Goal: Task Accomplishment & Management: Complete application form

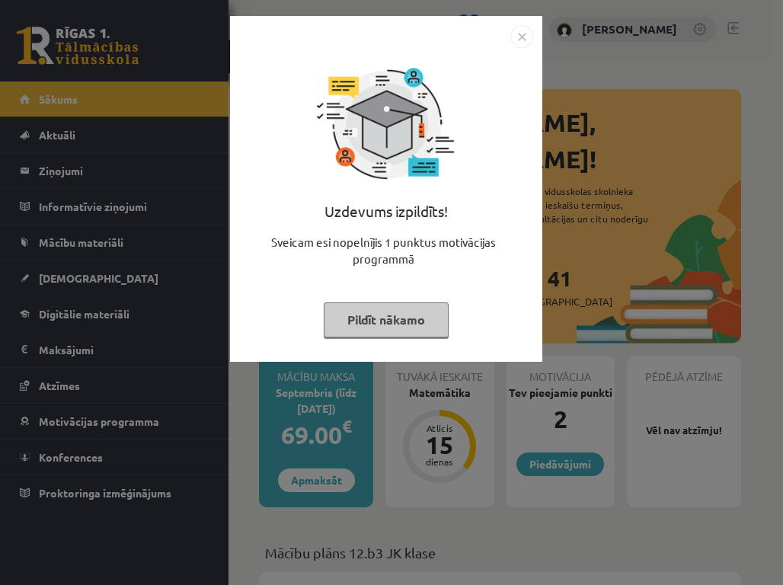
click at [576, 306] on div "Uzdevums izpildīts! Sveicam esi nopelnījis 1 punktus motivācijas programmā Pild…" at bounding box center [391, 292] width 783 height 585
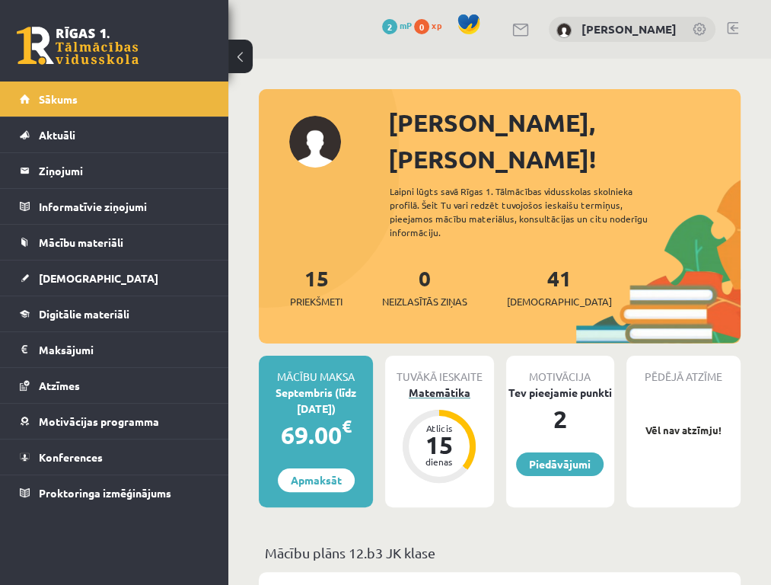
click at [444, 432] on div "15" at bounding box center [439, 444] width 46 height 24
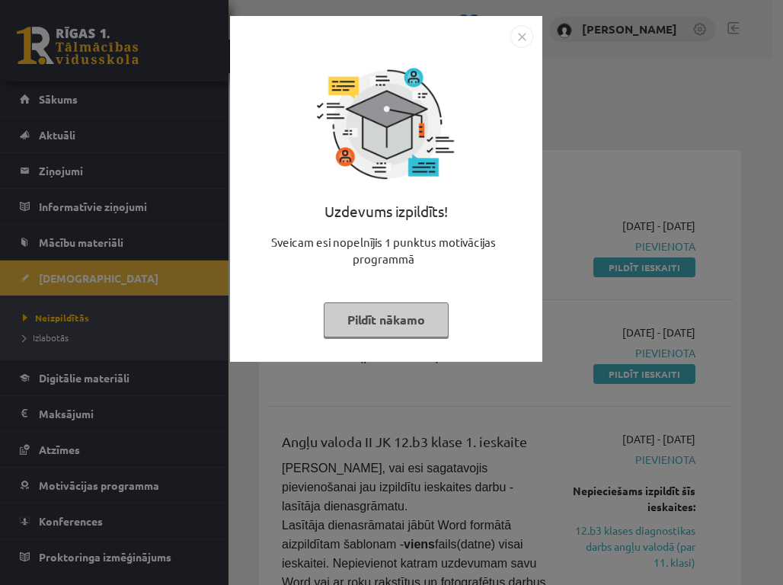
click at [438, 317] on button "Pildīt nākamo" at bounding box center [386, 319] width 125 height 35
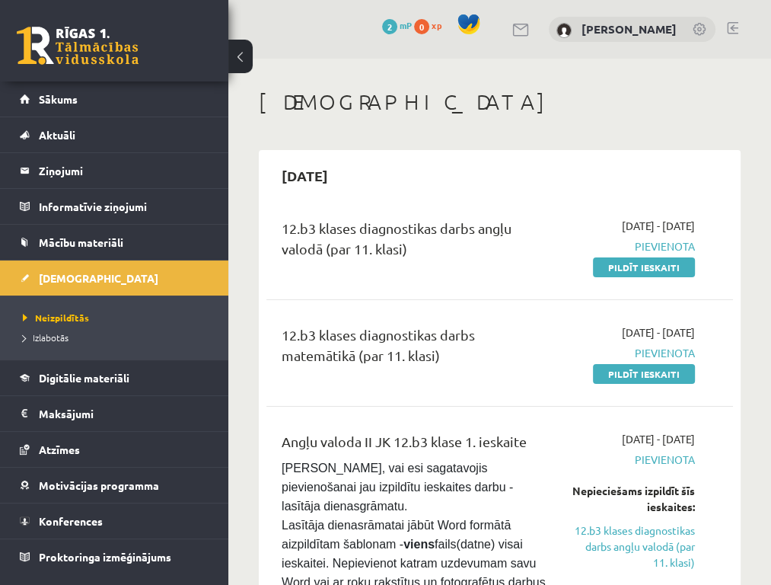
click at [392, 228] on div "12.b3 klases diagnostikas darbs angļu valodā (par 11. klasi)" at bounding box center [416, 242] width 268 height 49
click at [666, 247] on span "Pievienota" at bounding box center [633, 246] width 123 height 16
click at [343, 174] on h2 "2025-09-15" at bounding box center [304, 176] width 77 height 36
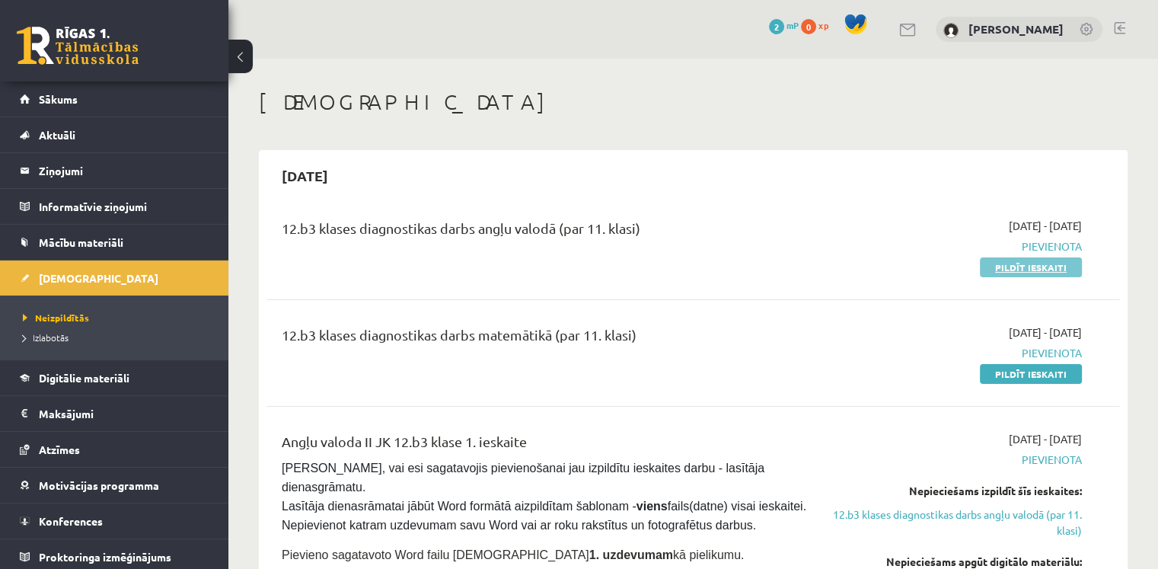
click at [782, 271] on link "Pildīt ieskaiti" at bounding box center [1031, 267] width 102 height 20
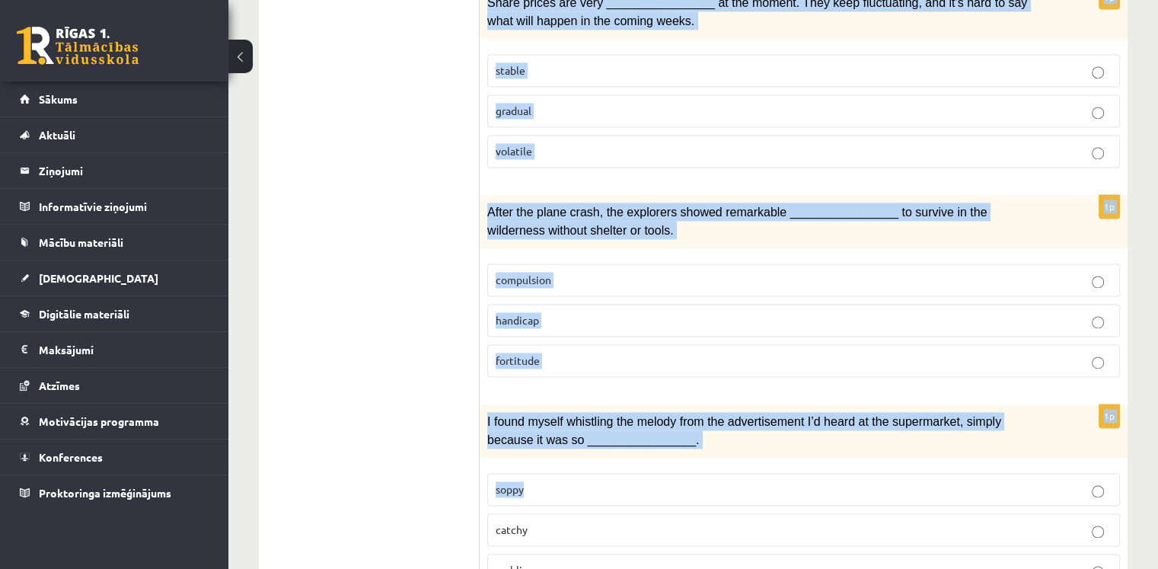
scroll to position [2309, 0]
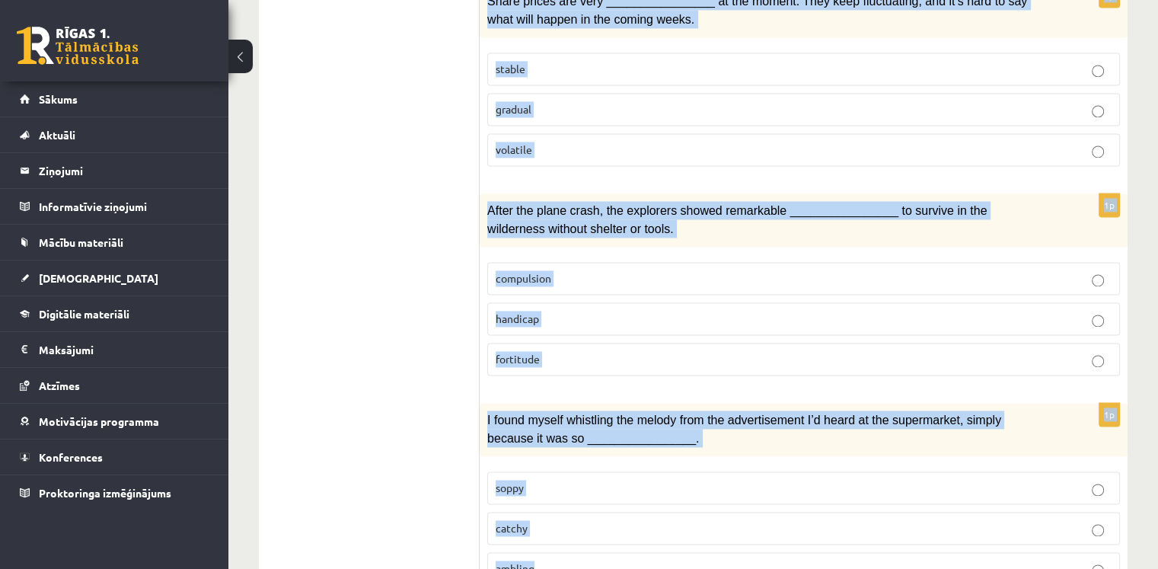
drag, startPoint x: 495, startPoint y: 137, endPoint x: 840, endPoint y: 500, distance: 501.3
copy form "Choose the correct answers. 1p People often develop a strong emotional ________…"
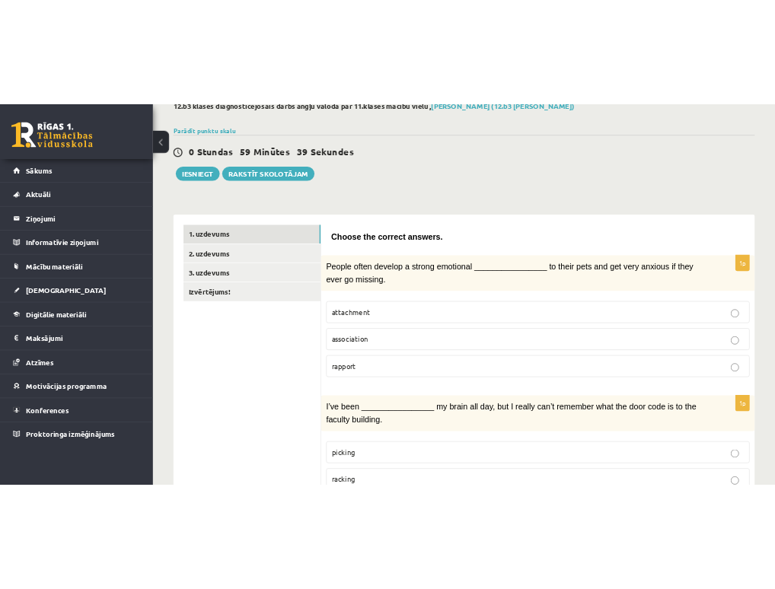
scroll to position [0, 0]
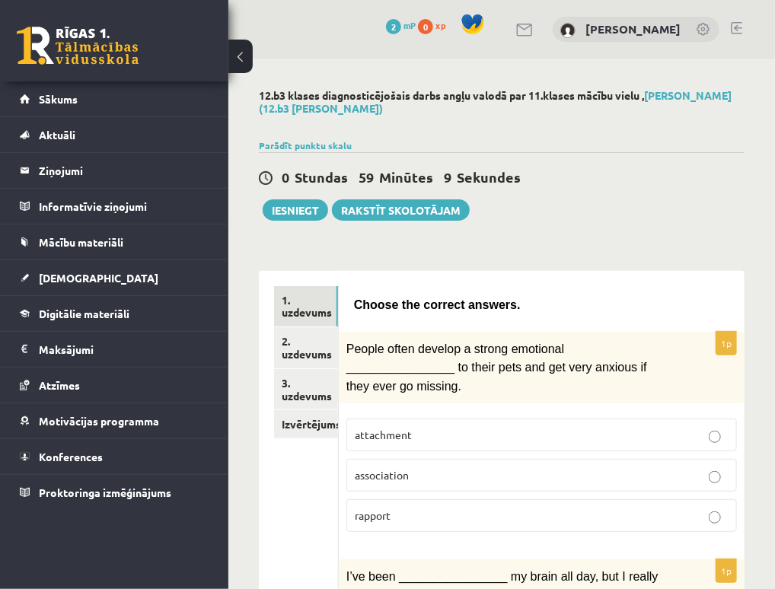
click at [544, 299] on p "Choose the correct answers." at bounding box center [541, 304] width 375 height 18
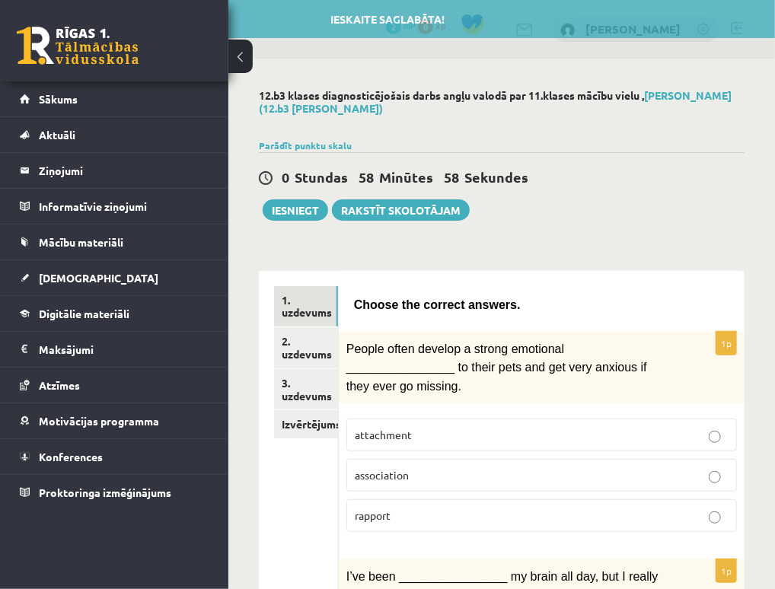
click at [509, 421] on label "attachment" at bounding box center [541, 435] width 391 height 33
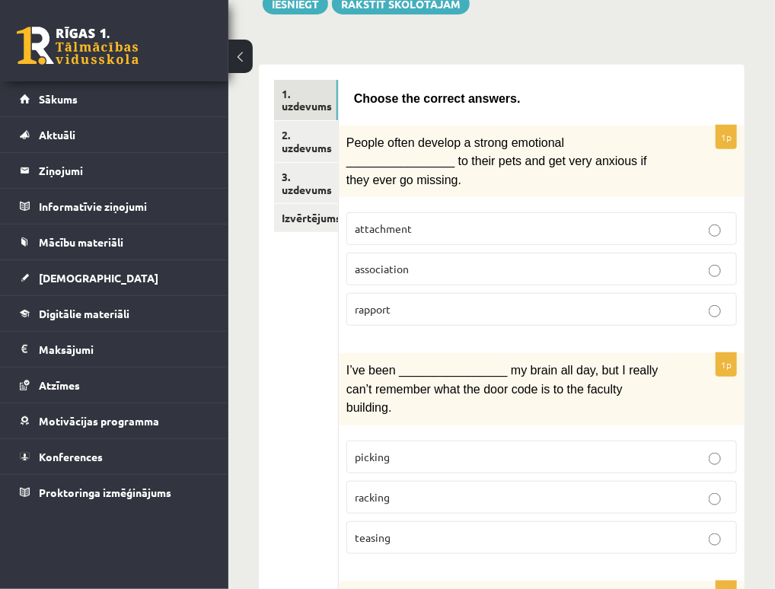
scroll to position [228, 0]
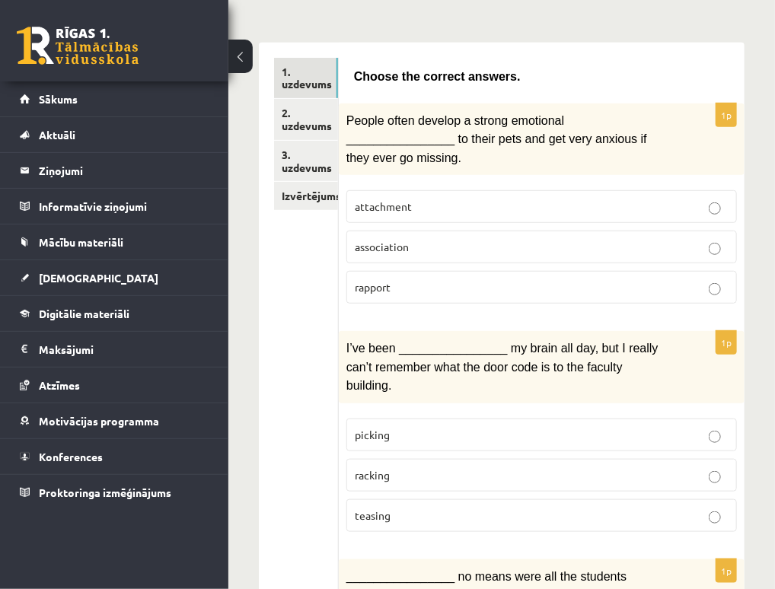
click at [477, 467] on p "racking" at bounding box center [542, 475] width 374 height 16
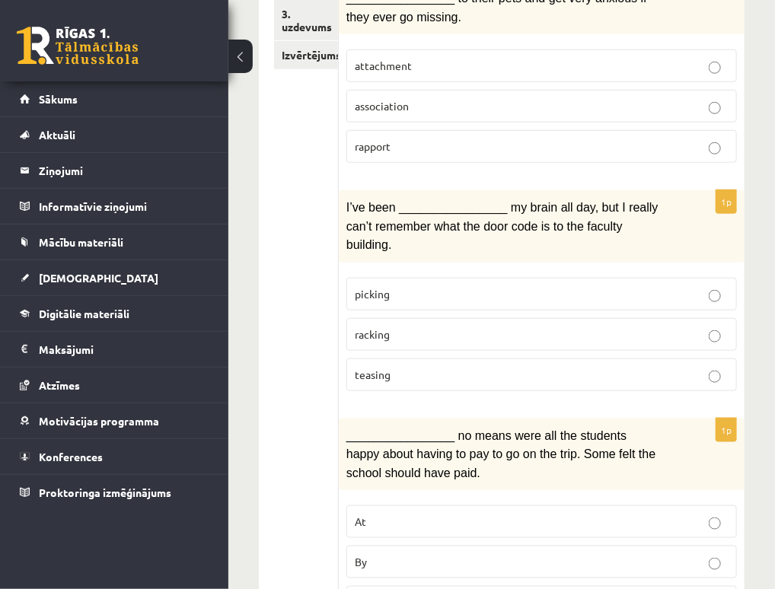
scroll to position [381, 0]
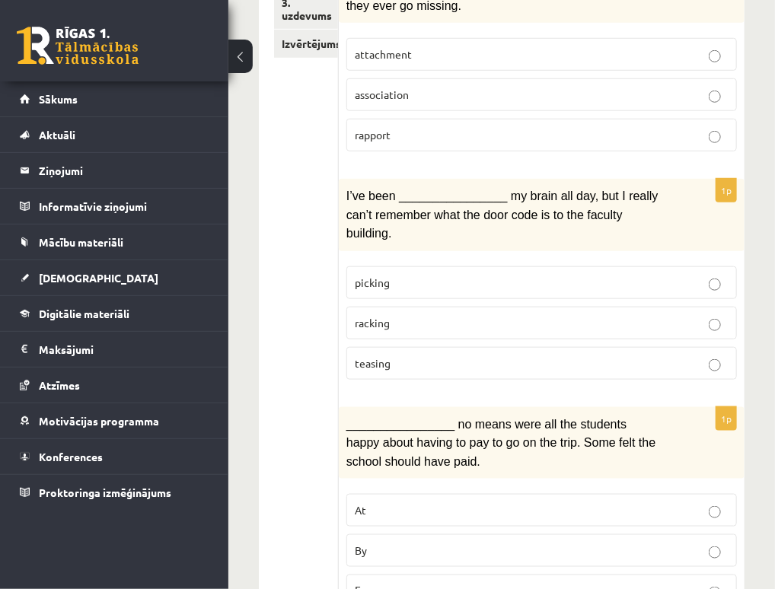
click at [418, 534] on label "By" at bounding box center [541, 550] width 391 height 33
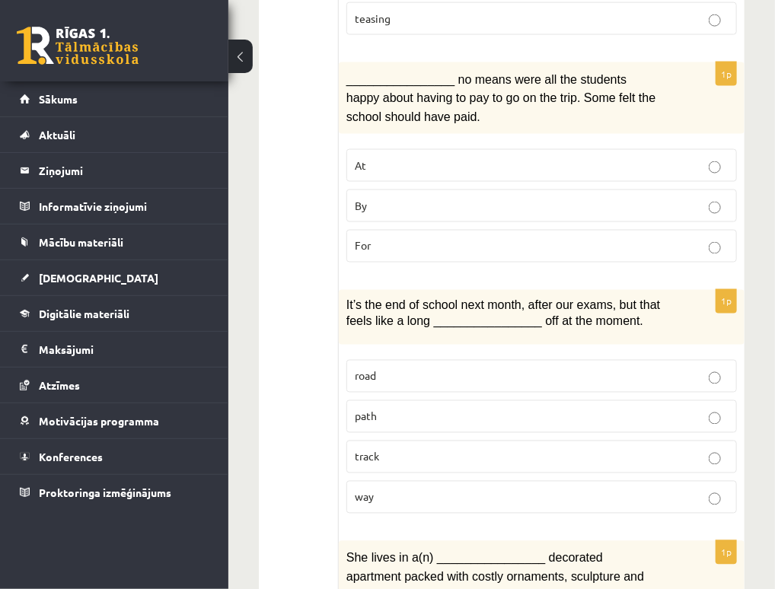
scroll to position [761, 0]
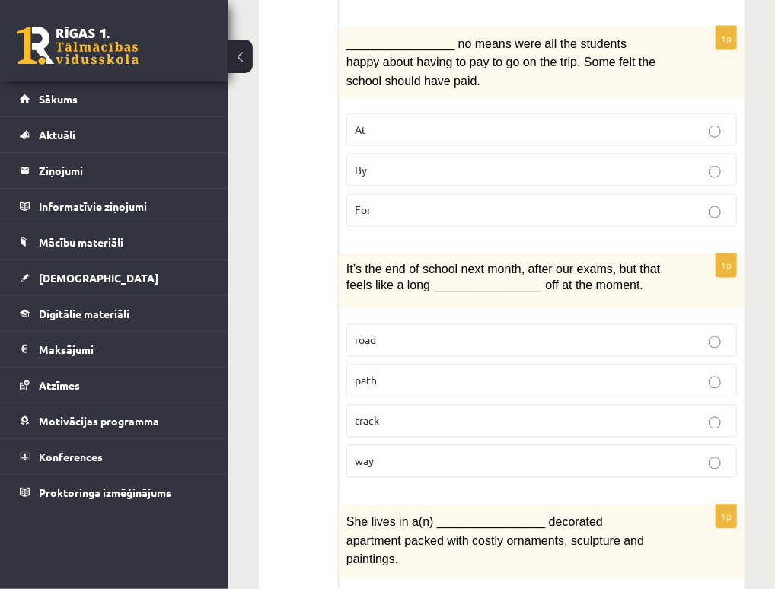
click at [386, 454] on p "way" at bounding box center [542, 462] width 374 height 16
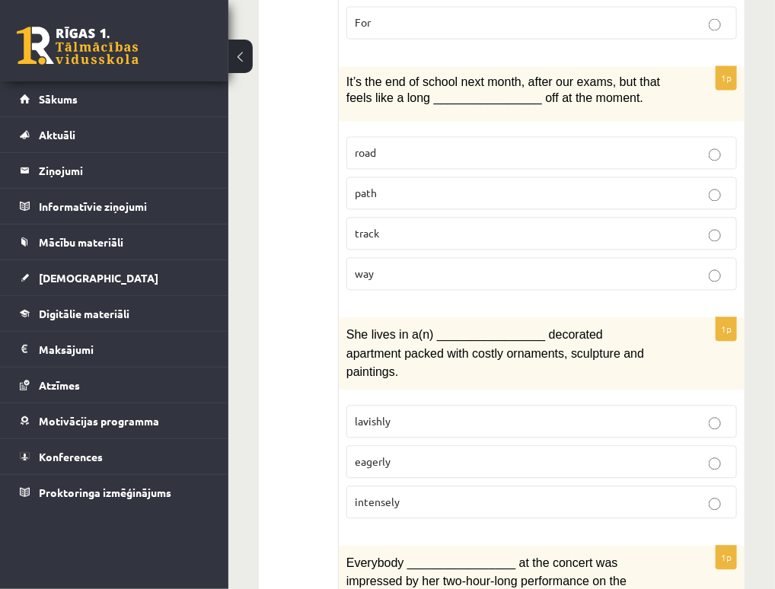
scroll to position [990, 0]
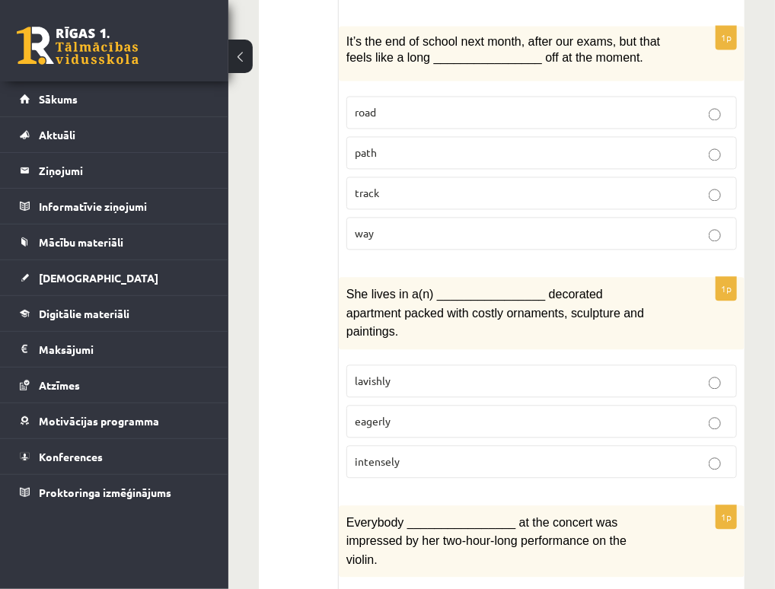
click at [438, 373] on p "lavishly" at bounding box center [542, 381] width 374 height 16
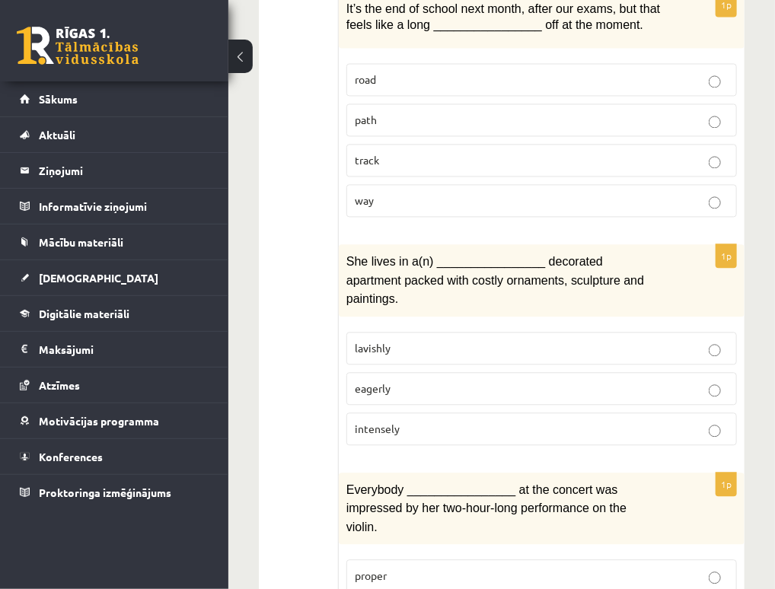
scroll to position [1142, 0]
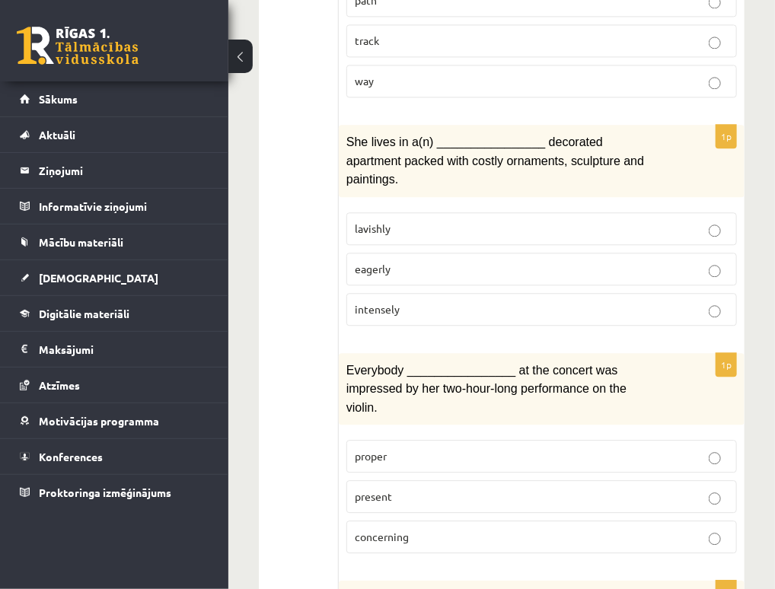
click at [397, 489] on p "present" at bounding box center [542, 497] width 374 height 16
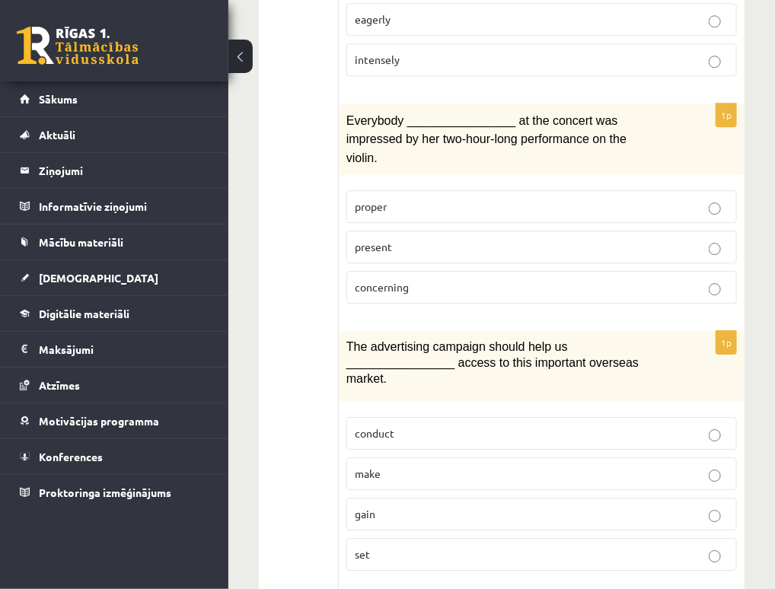
scroll to position [1370, 0]
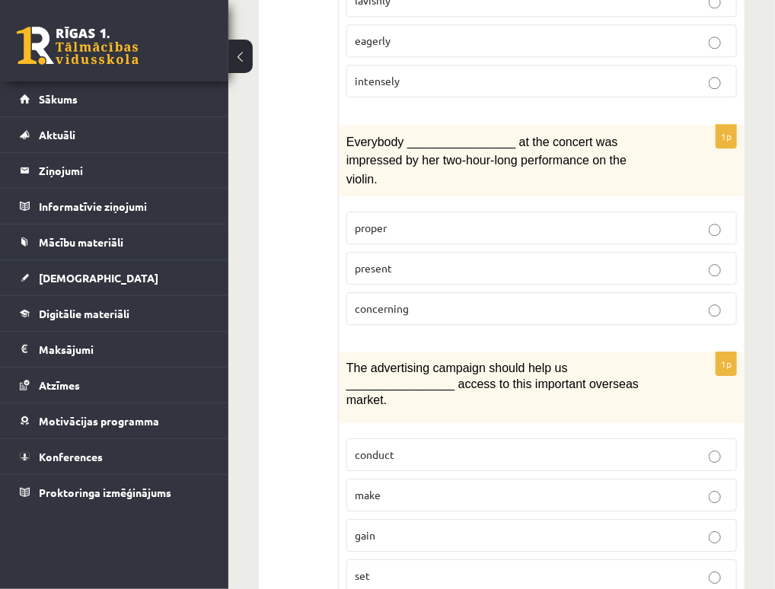
click at [403, 528] on p "gain" at bounding box center [542, 536] width 374 height 16
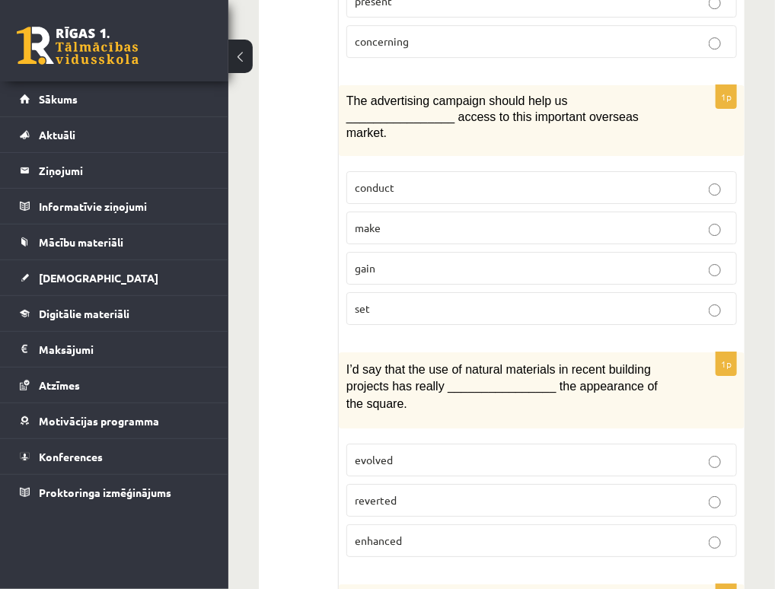
scroll to position [1675, 0]
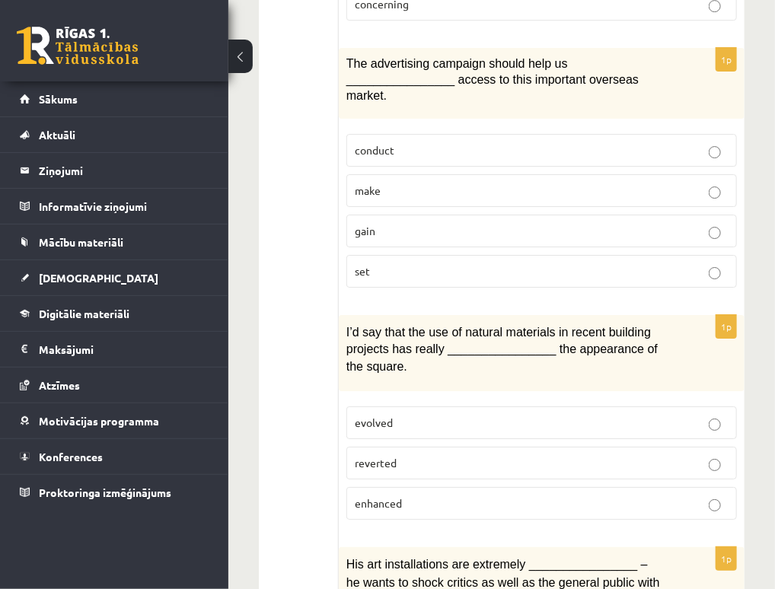
click at [457, 487] on label "enhanced" at bounding box center [541, 503] width 391 height 33
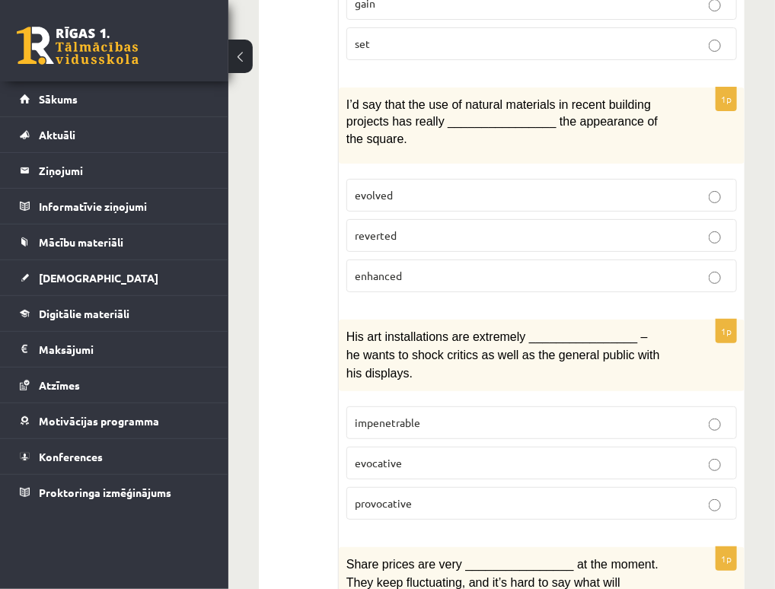
scroll to position [1903, 0]
click at [445, 486] on label "provocative" at bounding box center [541, 502] width 391 height 33
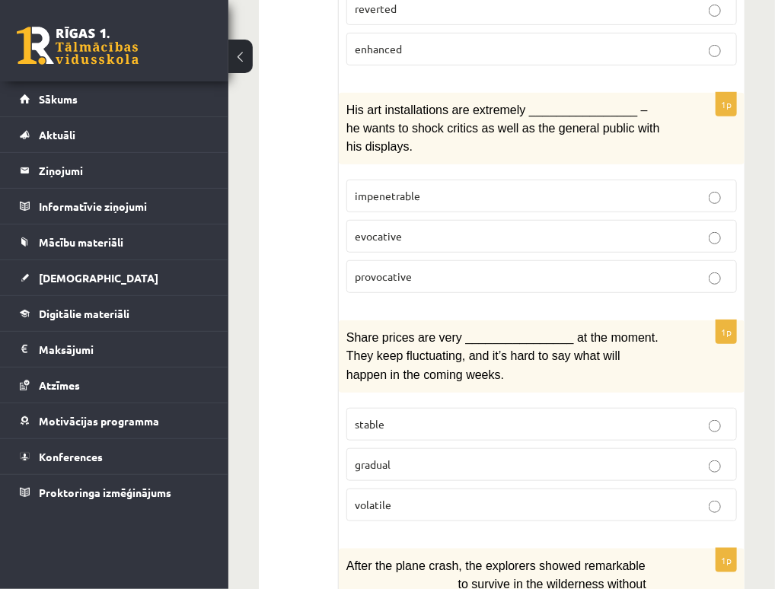
scroll to position [2132, 0]
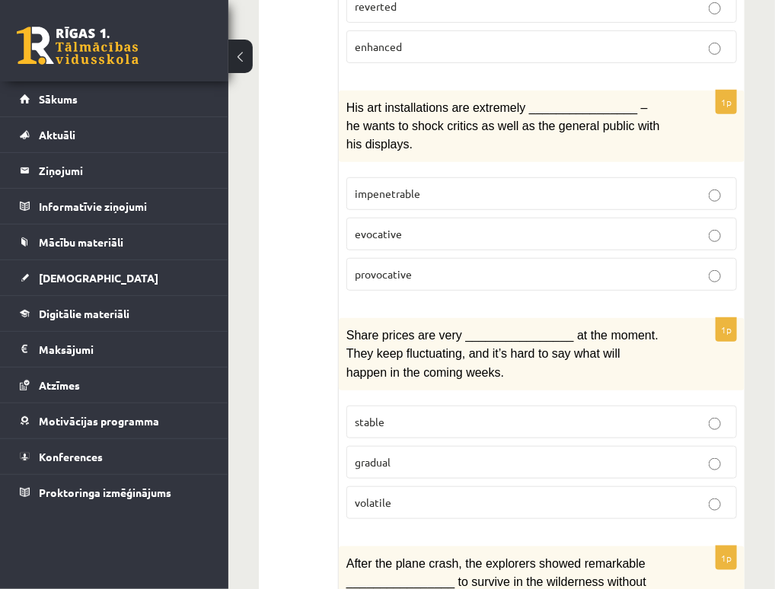
click at [434, 495] on p "volatile" at bounding box center [542, 503] width 374 height 16
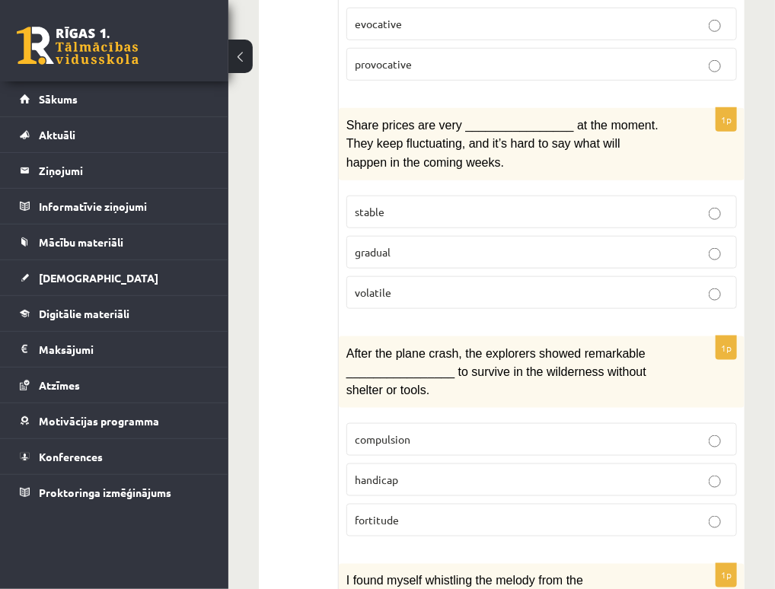
scroll to position [2360, 0]
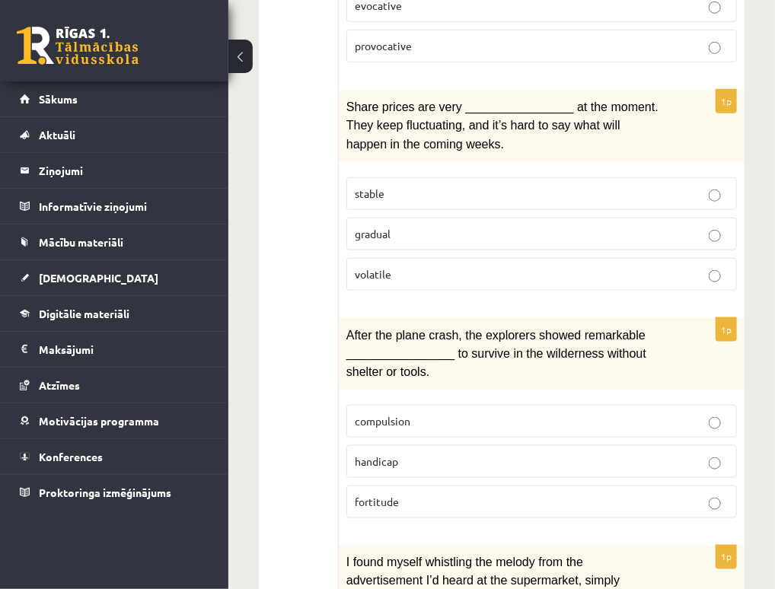
click at [429, 486] on label "fortitude" at bounding box center [541, 502] width 391 height 33
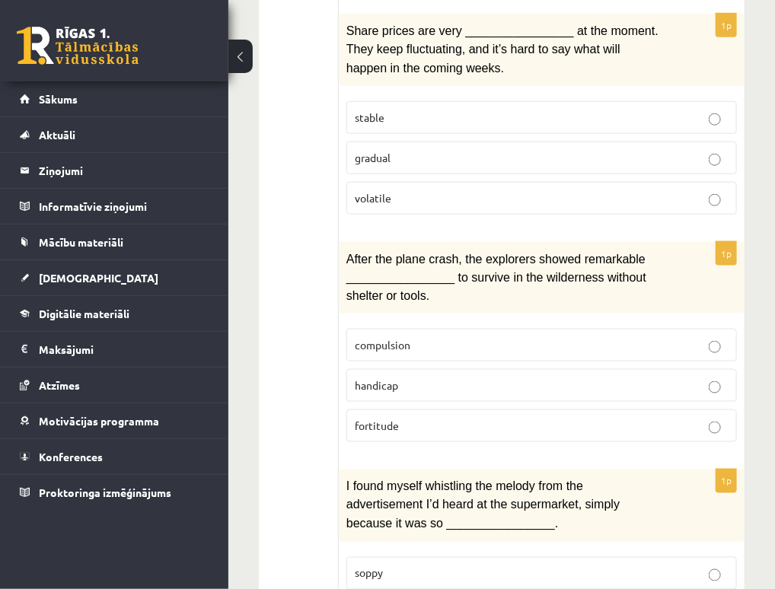
scroll to position [2436, 0]
drag, startPoint x: 423, startPoint y: 477, endPoint x: 420, endPoint y: 465, distance: 11.8
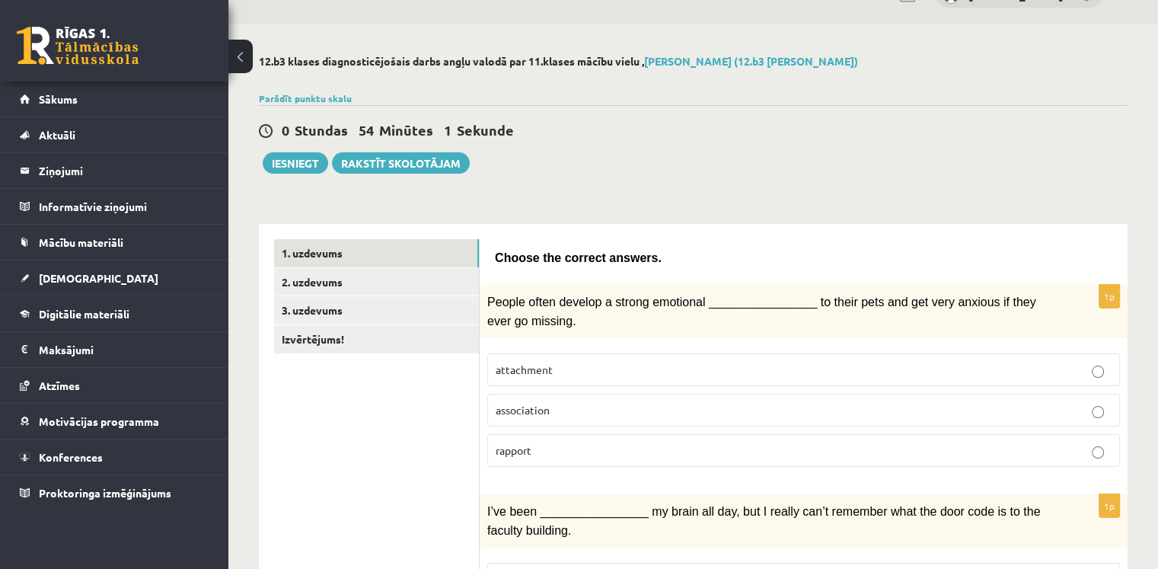
scroll to position [25, 0]
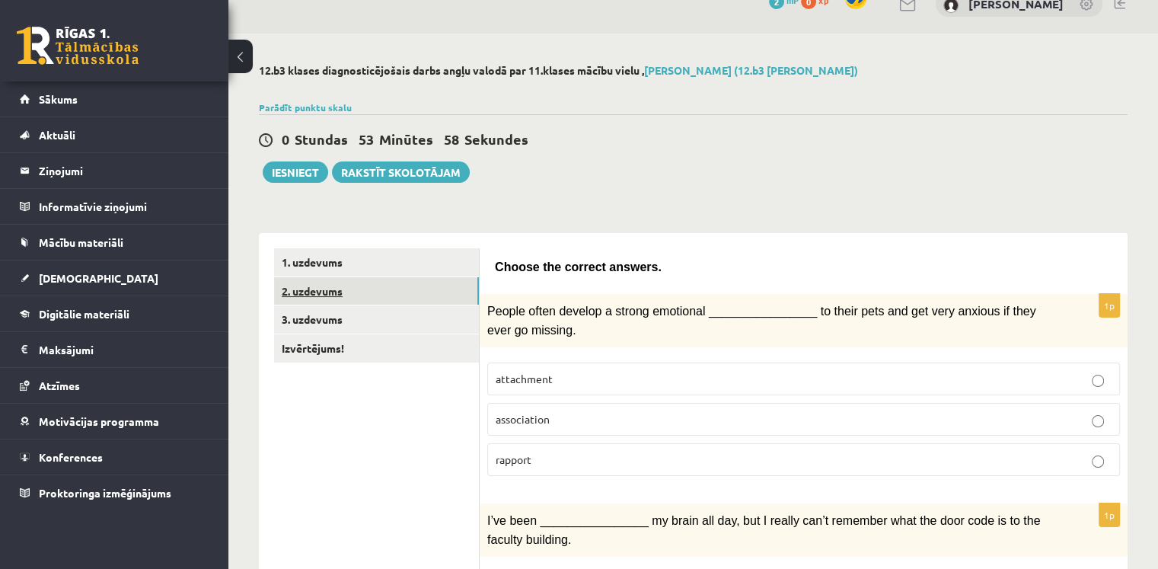
click at [319, 290] on link "2. uzdevums" at bounding box center [376, 291] width 205 height 28
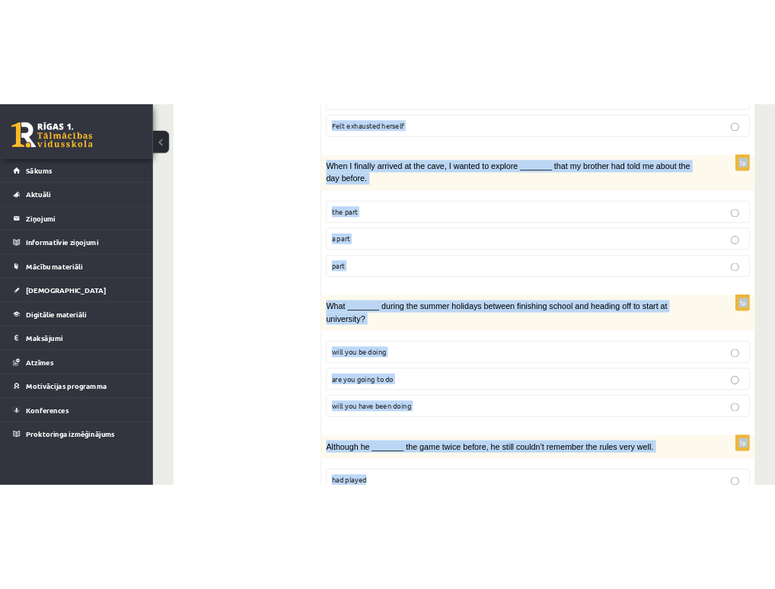
scroll to position [1749, 0]
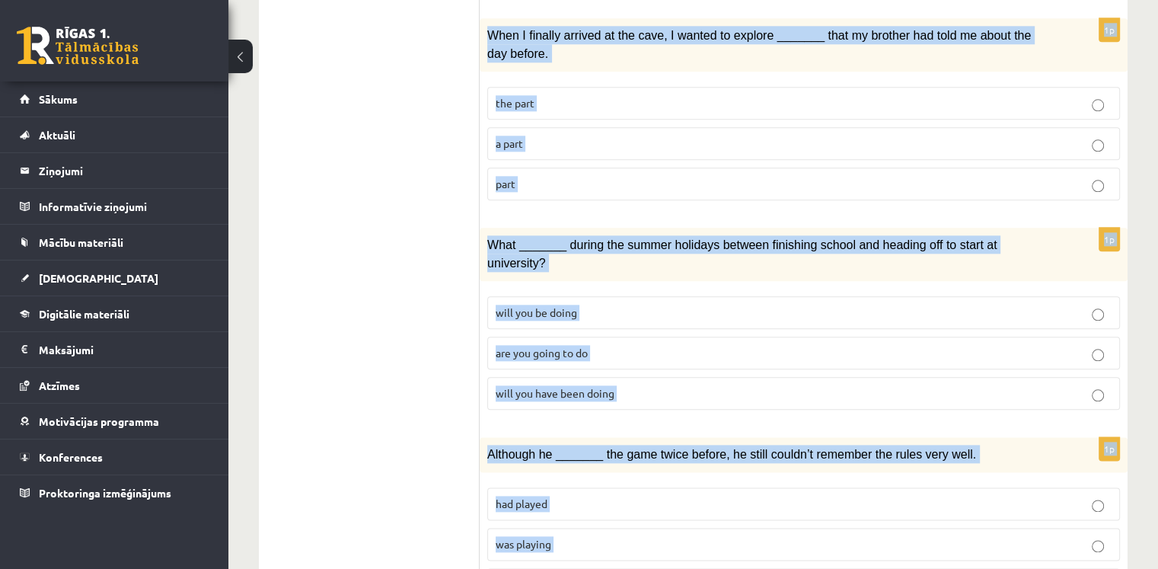
drag, startPoint x: 493, startPoint y: 263, endPoint x: 846, endPoint y: 488, distance: 418.3
copy form "Circle the form that cannot be used to complete the sentences. 1p In the USA du…"
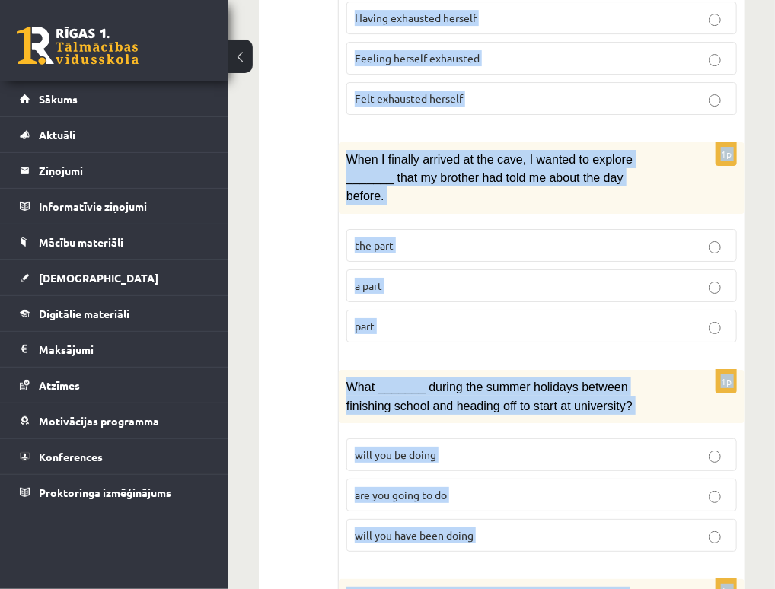
click at [592, 153] on span "When I finally arrived at the cave, I wanted to explore _______ that my brother…" at bounding box center [489, 178] width 286 height 50
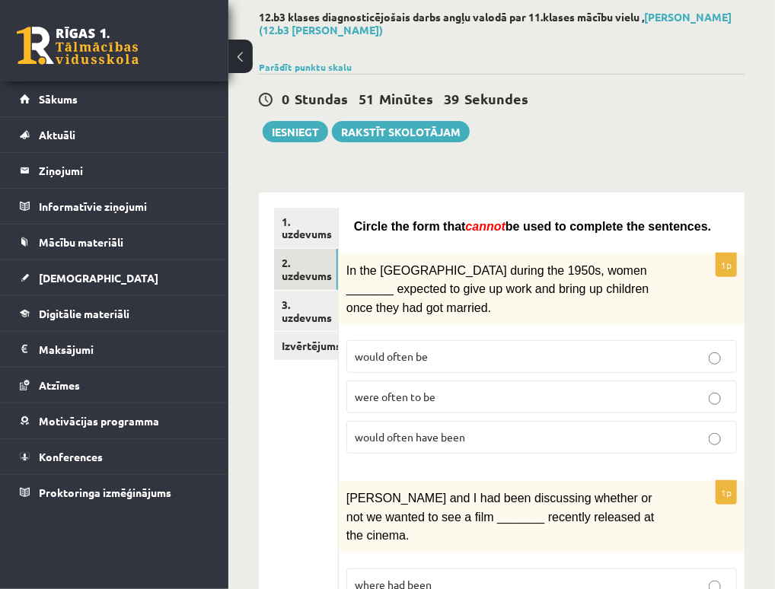
scroll to position [152, 0]
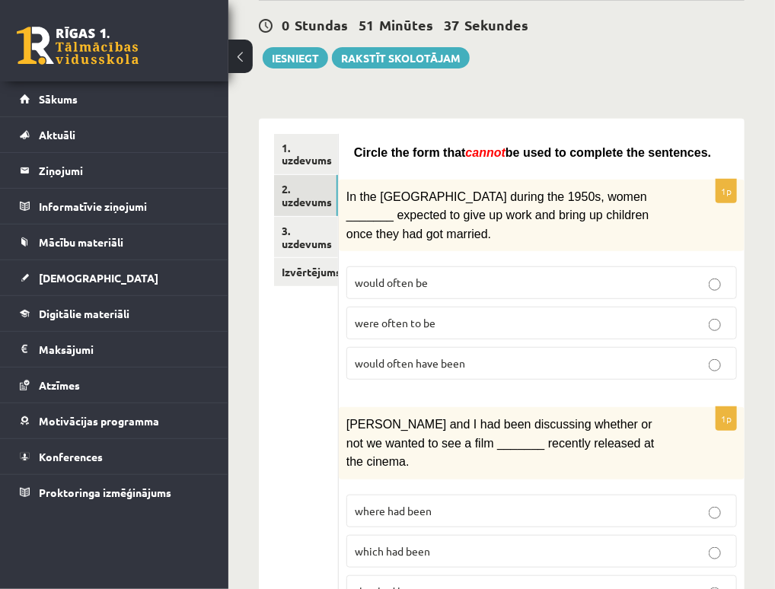
click at [474, 356] on p "would often have been" at bounding box center [542, 364] width 374 height 16
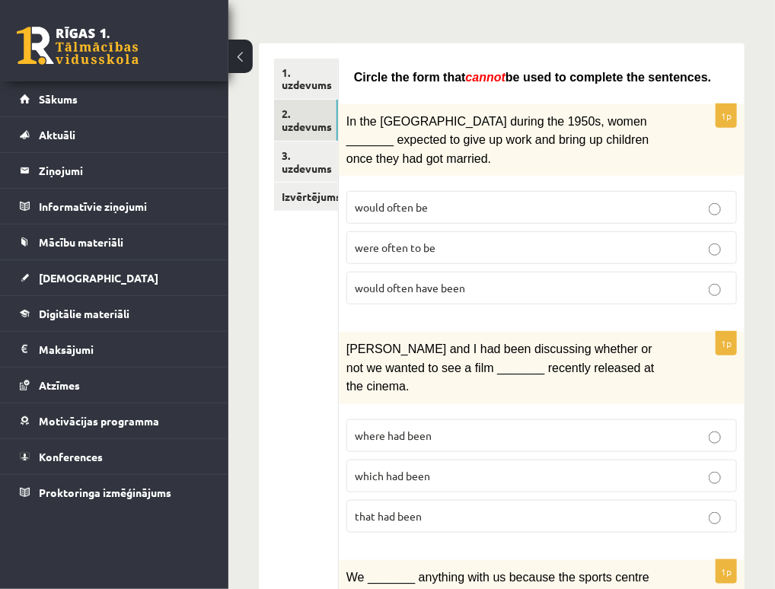
scroll to position [228, 0]
click at [416, 428] on span "where had been" at bounding box center [393, 435] width 77 height 14
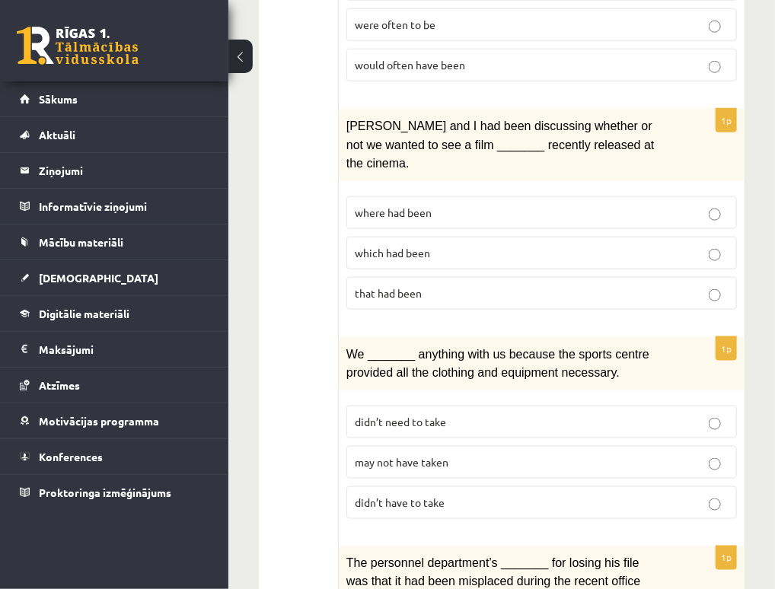
scroll to position [457, 0]
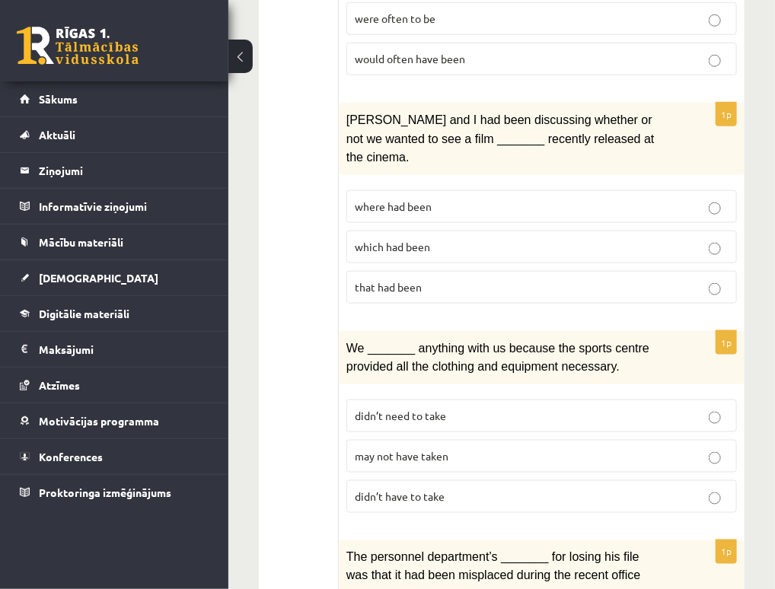
click at [486, 448] on p "may not have taken" at bounding box center [542, 456] width 374 height 16
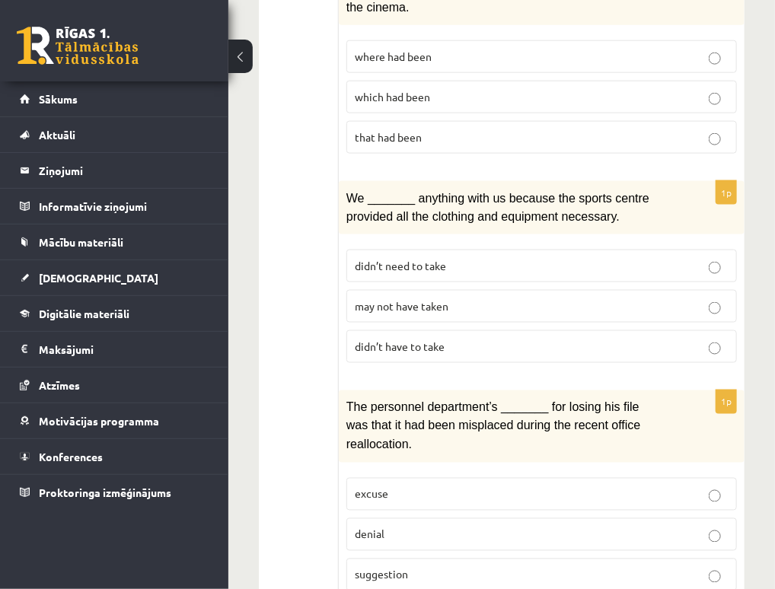
scroll to position [609, 0]
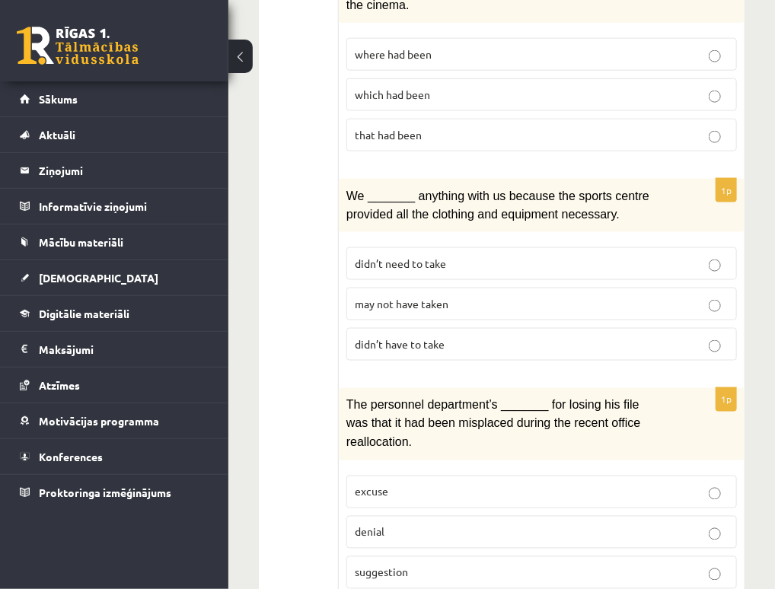
click at [406, 516] on label "denial" at bounding box center [541, 532] width 391 height 33
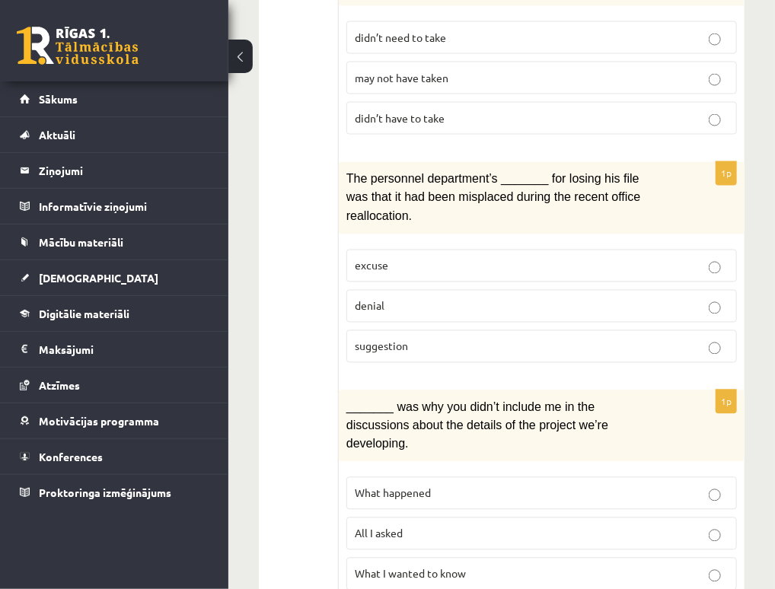
scroll to position [837, 0]
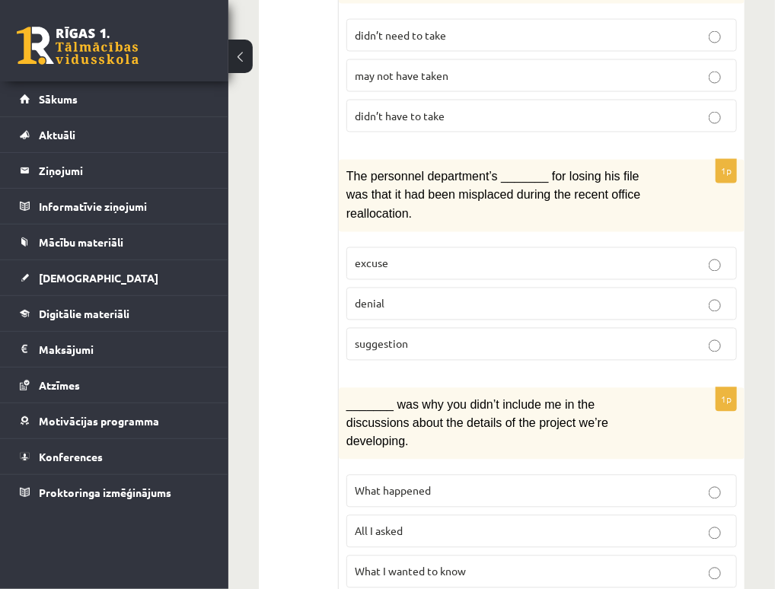
click at [400, 484] on span "What happened" at bounding box center [393, 491] width 76 height 14
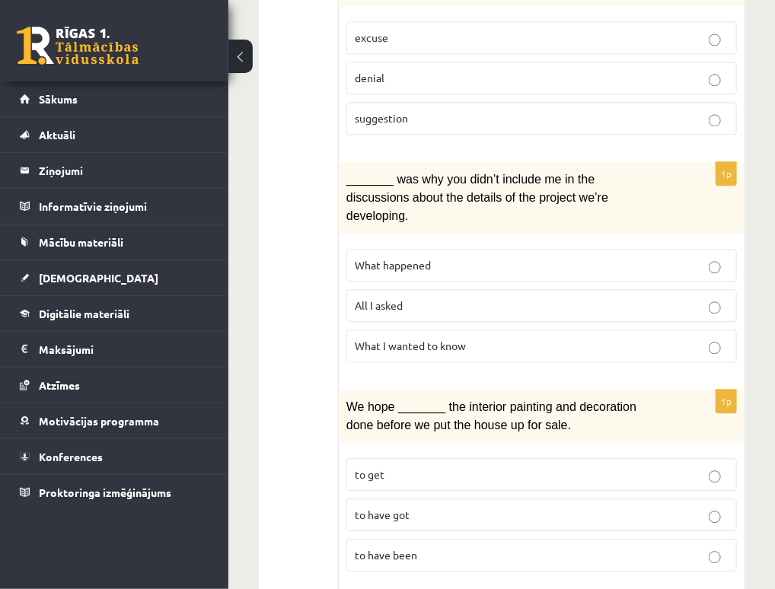
scroll to position [1066, 0]
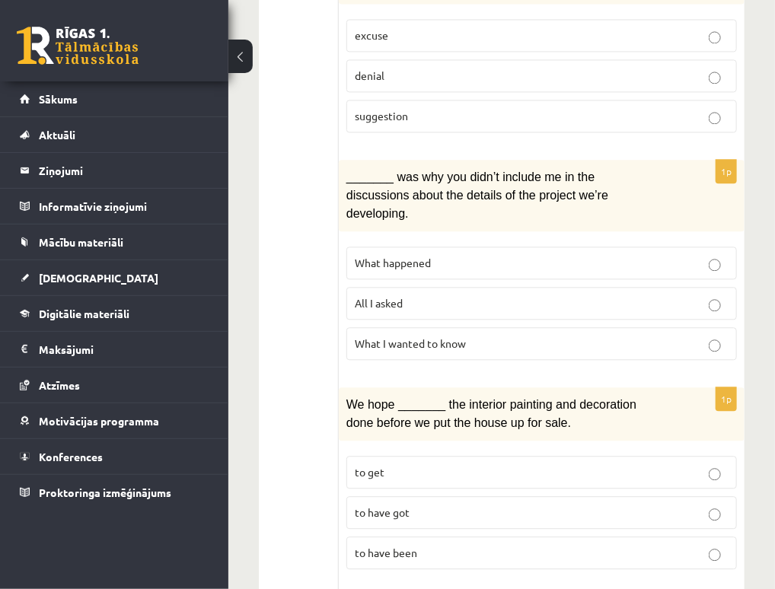
click at [381, 546] on span "to have been" at bounding box center [386, 553] width 62 height 14
click at [401, 496] on label "to have got" at bounding box center [541, 512] width 391 height 33
click at [400, 537] on label "to have been" at bounding box center [541, 553] width 391 height 33
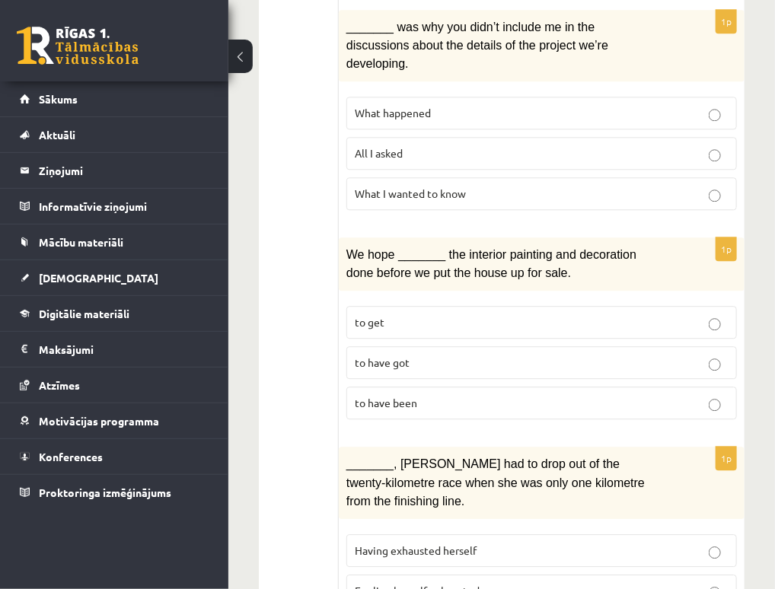
scroll to position [1218, 0]
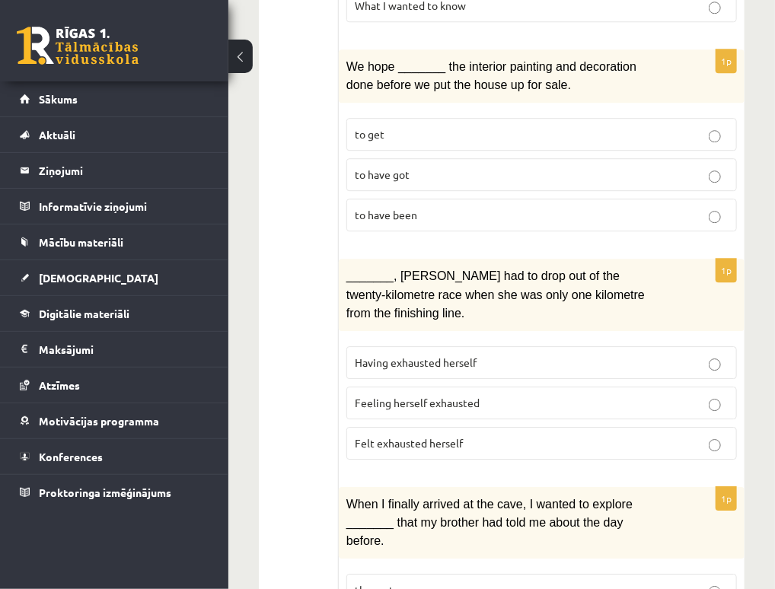
scroll to position [1446, 0]
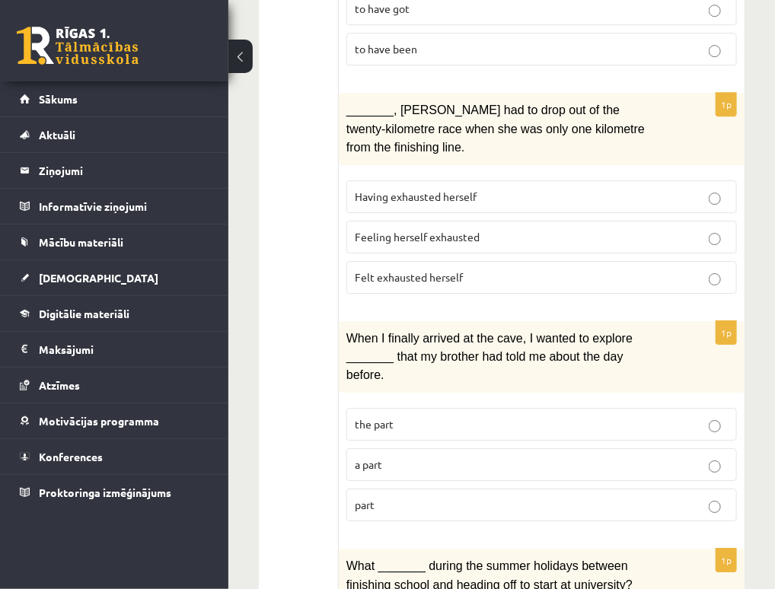
scroll to position [1599, 0]
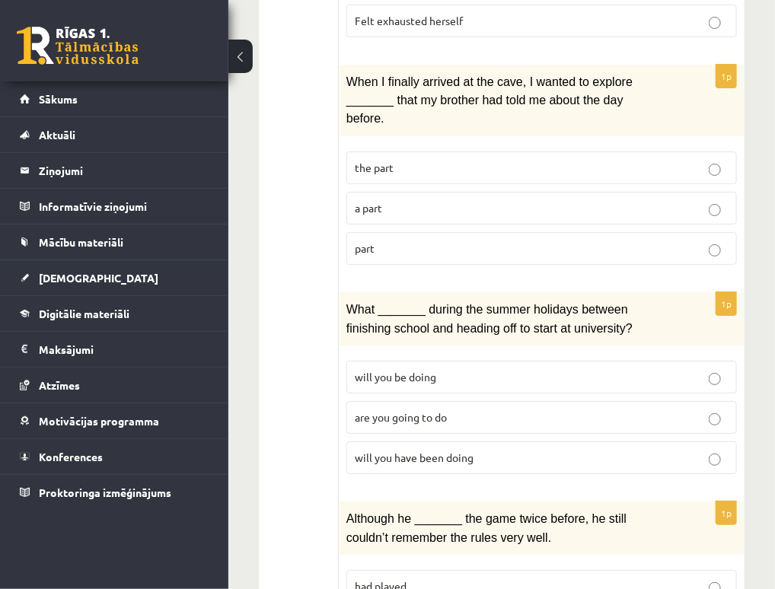
scroll to position [1827, 0]
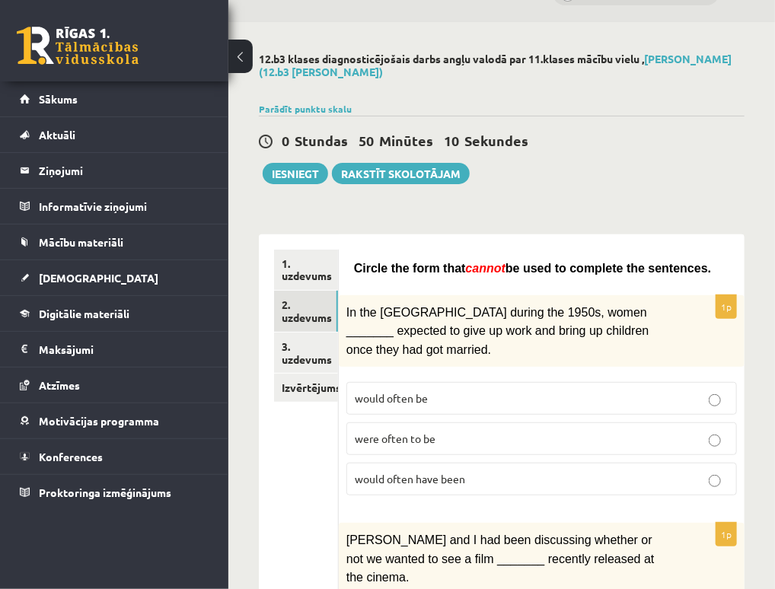
scroll to position [0, 0]
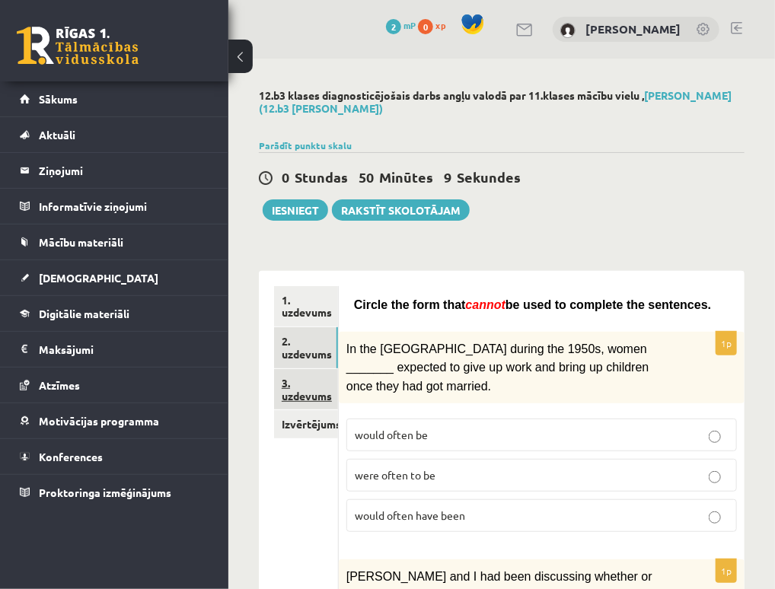
click at [292, 380] on link "3. uzdevums" at bounding box center [306, 389] width 64 height 41
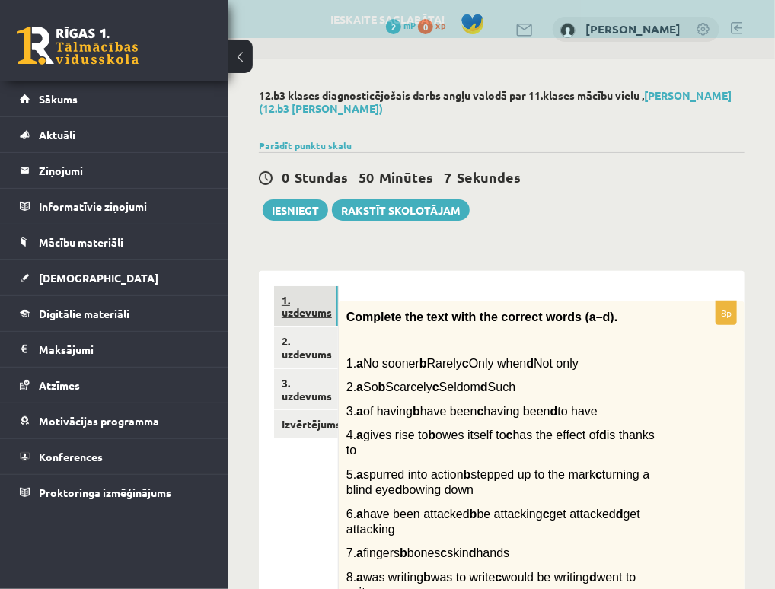
click at [301, 305] on link "1. uzdevums" at bounding box center [306, 306] width 64 height 41
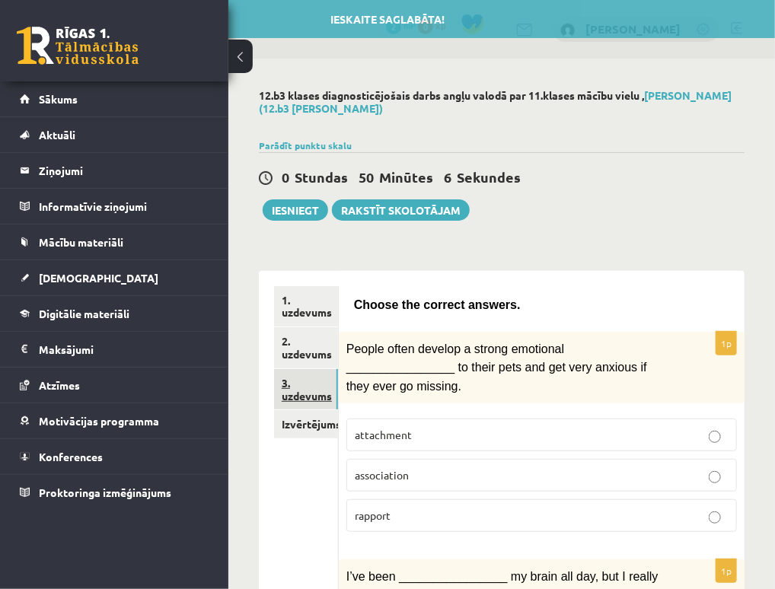
click at [311, 403] on link "3. uzdevums" at bounding box center [306, 389] width 64 height 41
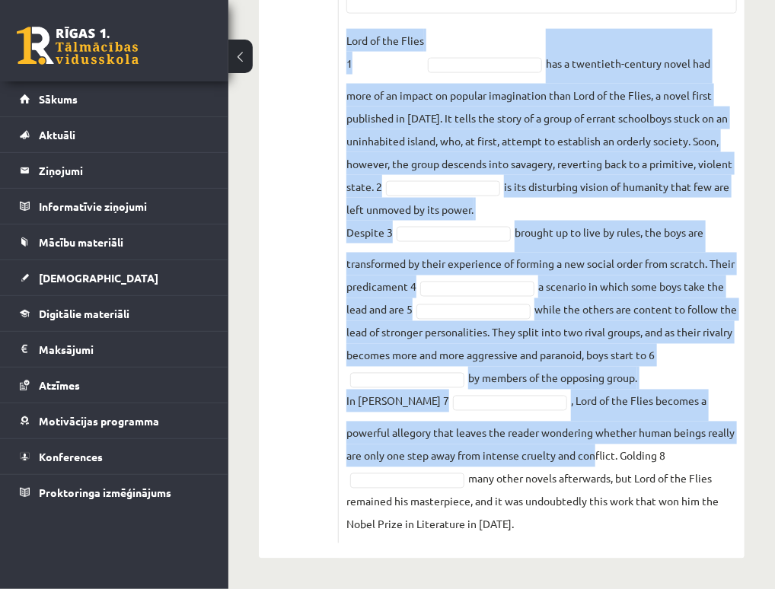
scroll to position [743, 0]
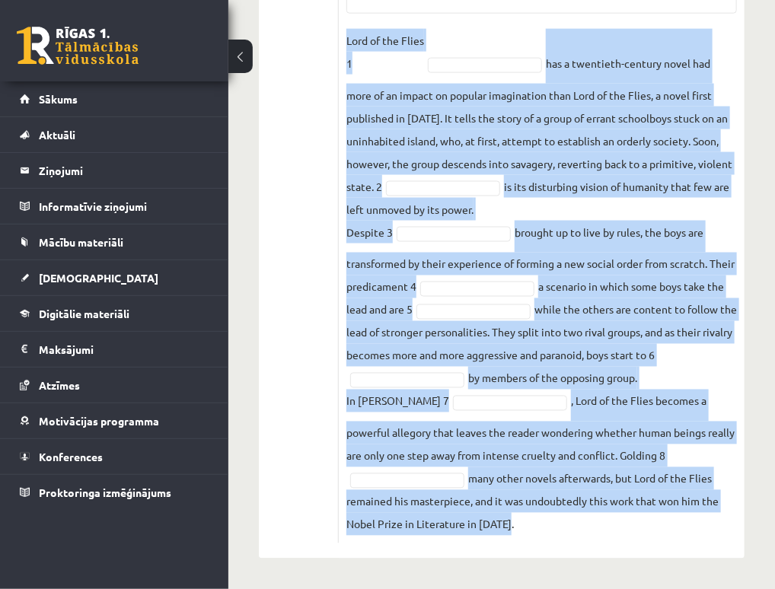
drag, startPoint x: 344, startPoint y: 85, endPoint x: 600, endPoint y: 521, distance: 505.7
click at [600, 521] on div "8p Complete the text with the correct words (a–d). 1. a No sooner b Rarely c On…" at bounding box center [542, 58] width 406 height 971
copy div "Complete the text with the correct words (a–d). 1. a No sooner b Rarely c Only …"
click at [583, 94] on fieldset "Lord of the Flies 1 has a twentieth-century novel had more of an impact on popu…" at bounding box center [541, 282] width 391 height 507
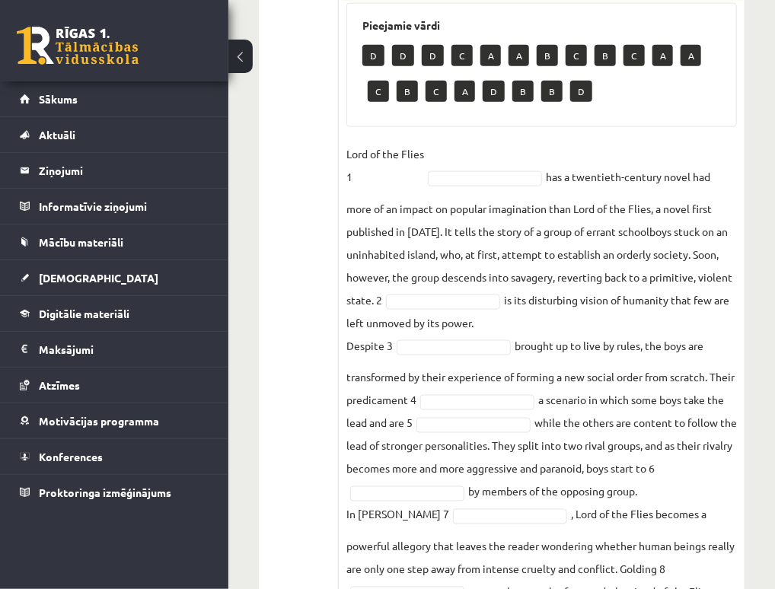
scroll to position [591, 0]
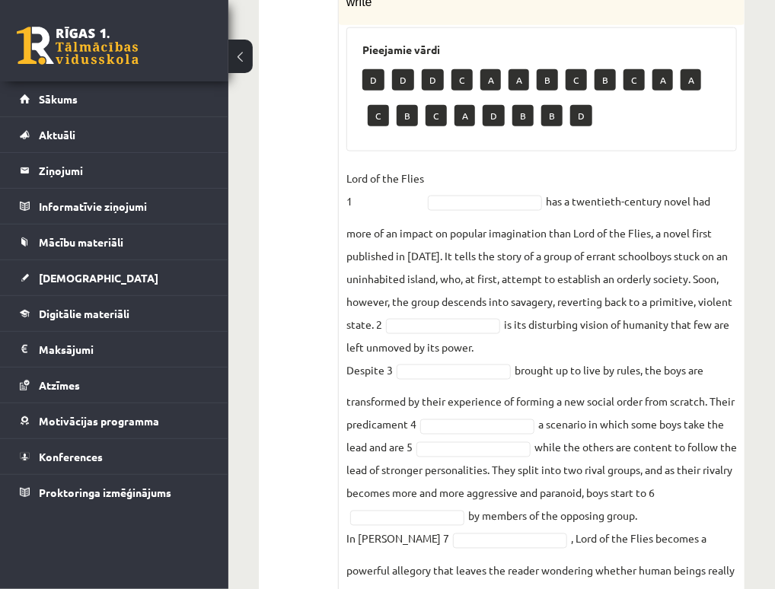
click at [405, 91] on p "D" at bounding box center [403, 79] width 22 height 21
drag, startPoint x: 400, startPoint y: 93, endPoint x: 408, endPoint y: 101, distance: 11.8
click at [408, 91] on p "D" at bounding box center [403, 79] width 22 height 21
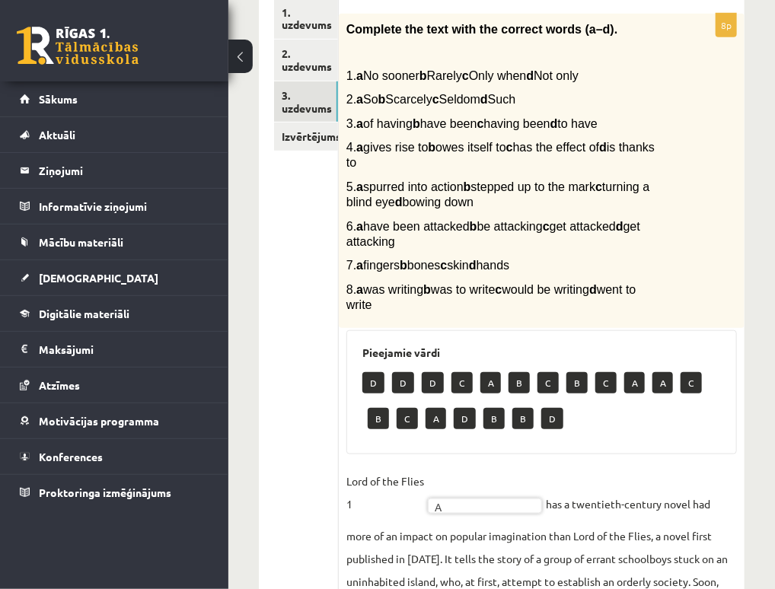
scroll to position [286, 0]
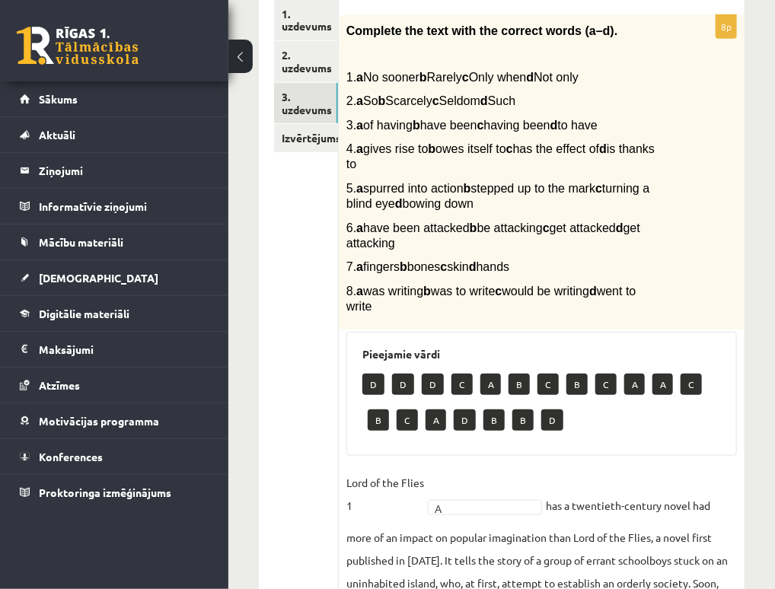
drag, startPoint x: 537, startPoint y: 349, endPoint x: 493, endPoint y: 260, distance: 99.4
click at [493, 251] on p "6. a have been attacked b be attacking c get attacked d get attacking" at bounding box center [503, 235] width 314 height 31
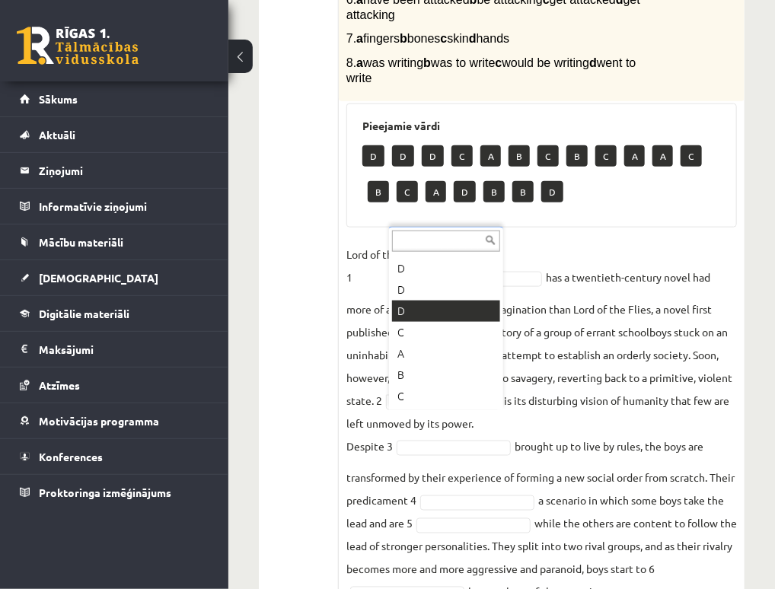
scroll to position [0, 0]
drag, startPoint x: 418, startPoint y: 290, endPoint x: 420, endPoint y: 302, distance: 12.4
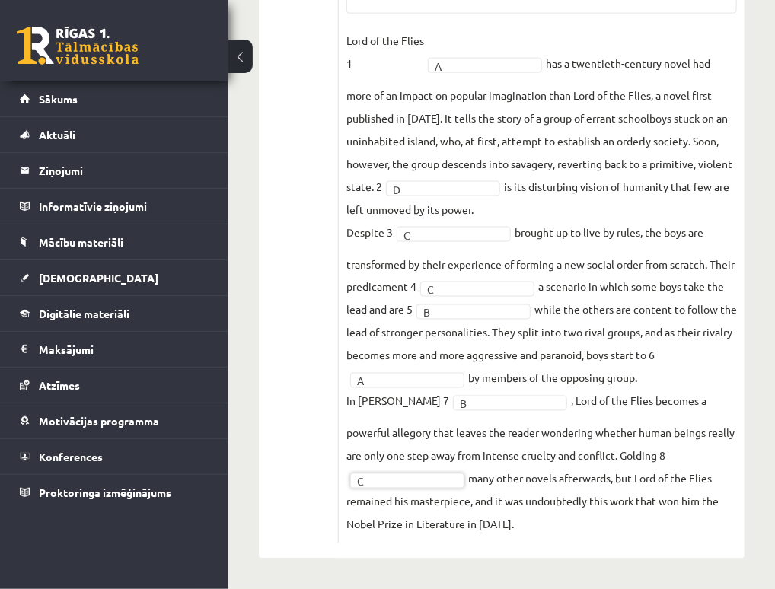
scroll to position [708, 0]
click at [502, 320] on fieldset "Lord of the Flies 1 A * has a twentieth-century novel had more of an impact on …" at bounding box center [541, 282] width 391 height 507
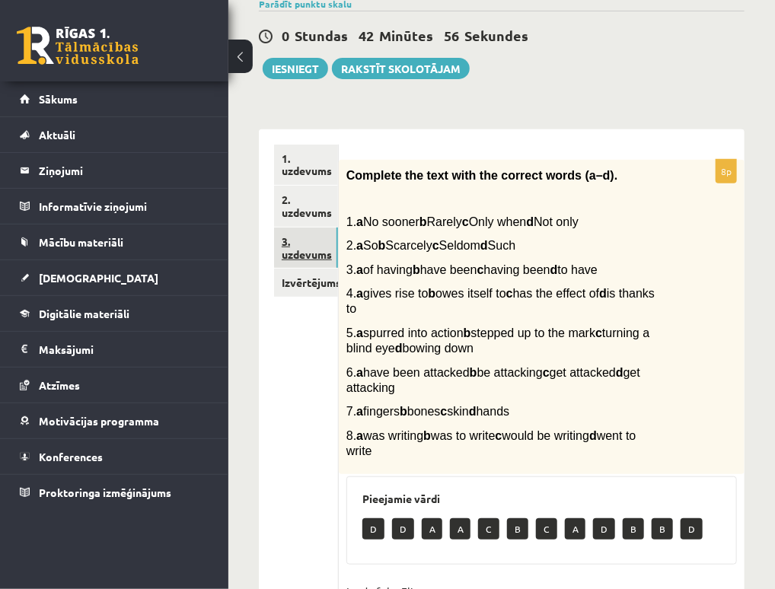
scroll to position [99, 0]
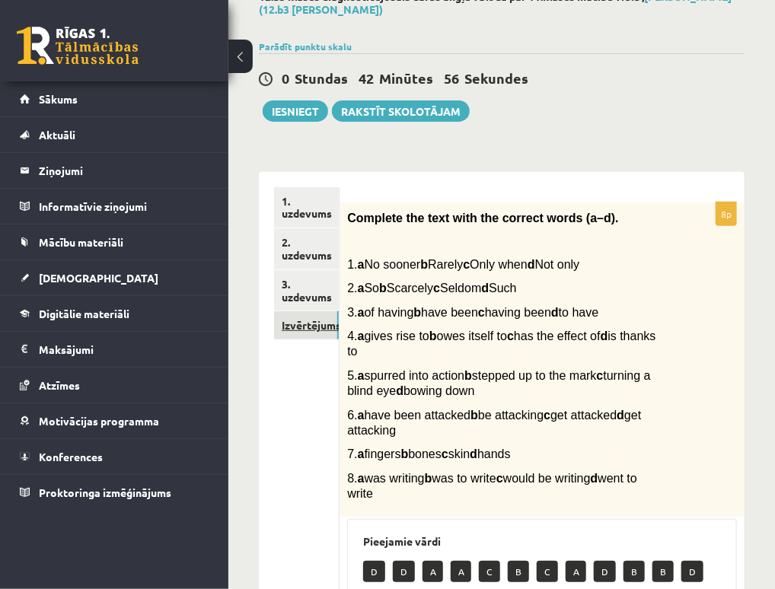
click at [289, 321] on link "Izvērtējums!" at bounding box center [306, 325] width 65 height 28
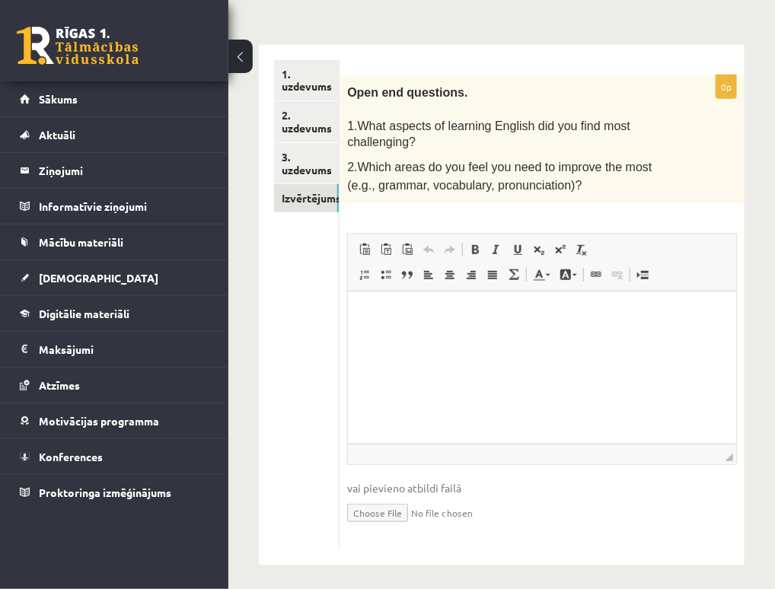
scroll to position [228, 0]
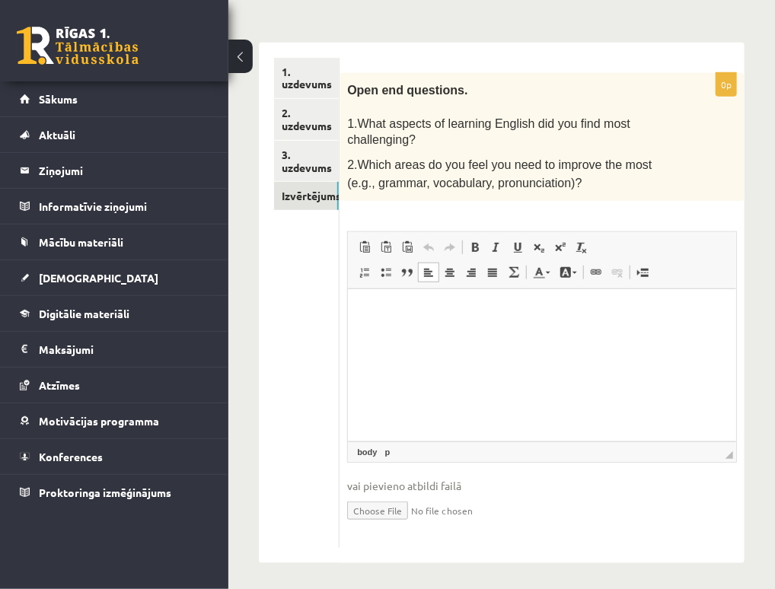
click at [512, 336] on html at bounding box center [542, 312] width 388 height 46
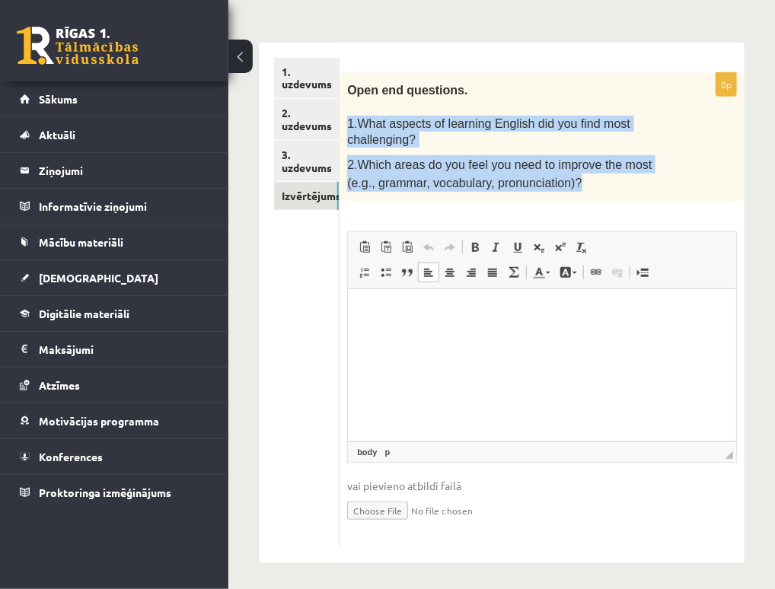
drag, startPoint x: 340, startPoint y: 119, endPoint x: 558, endPoint y: 190, distance: 229.7
click at [558, 190] on div "Open end questions. 1.What aspects of learning English did you find most challe…" at bounding box center [542, 137] width 405 height 129
copy div "1.What aspects of learning English did you find most challenging? 2.Which areas…"
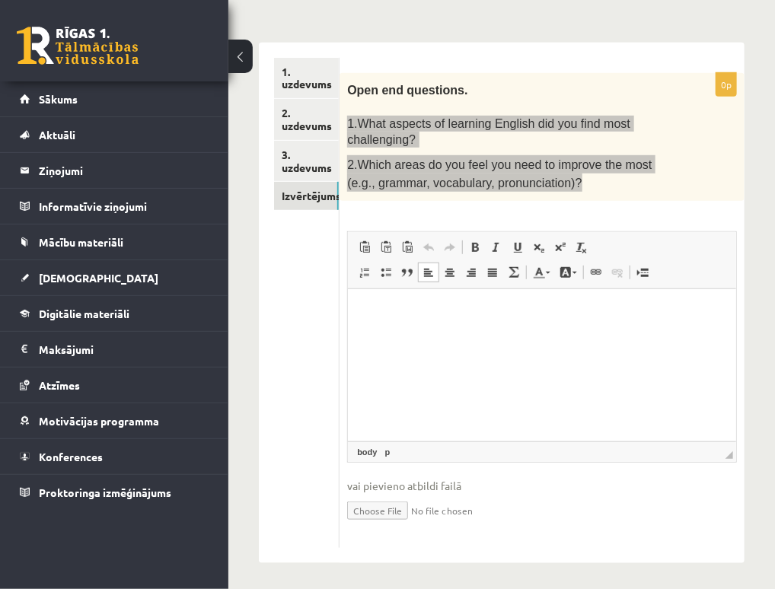
click at [527, 329] on html at bounding box center [542, 312] width 388 height 46
click at [482, 242] on link "Bold Keyboard shortcut Ctrl+B" at bounding box center [474, 248] width 21 height 20
click at [467, 336] on html "**" at bounding box center [542, 312] width 388 height 46
drag, startPoint x: 384, startPoint y: 312, endPoint x: 375, endPoint y: 312, distance: 8.4
click at [383, 313] on p "**" at bounding box center [542, 313] width 358 height 16
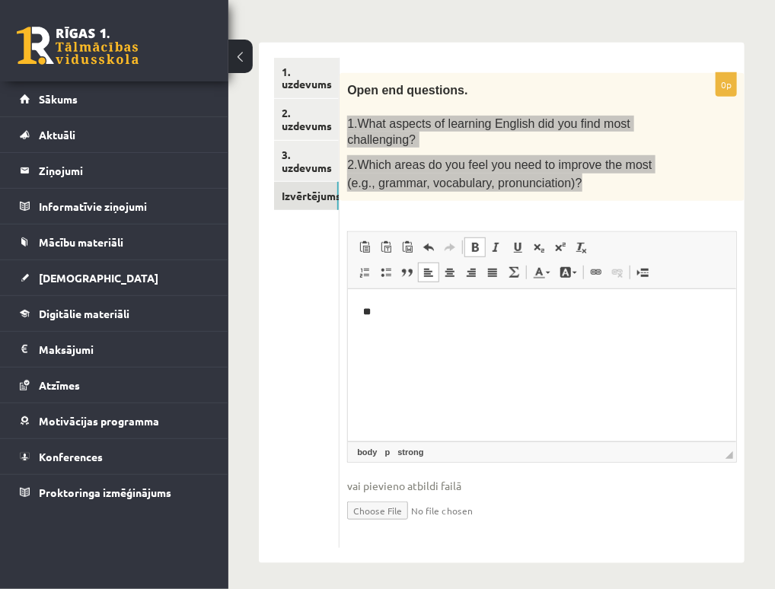
click at [373, 307] on p "**" at bounding box center [542, 313] width 358 height 16
click at [481, 244] on span at bounding box center [475, 247] width 12 height 12
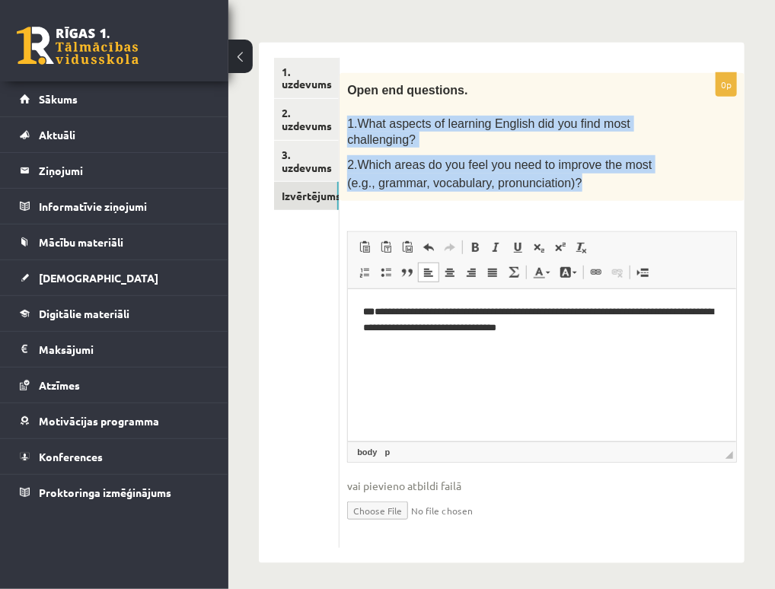
click at [234, 59] on button at bounding box center [240, 56] width 24 height 33
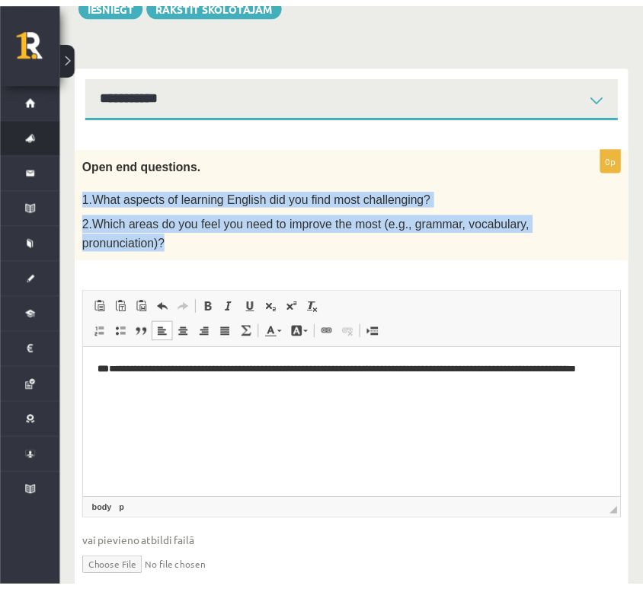
scroll to position [212, 0]
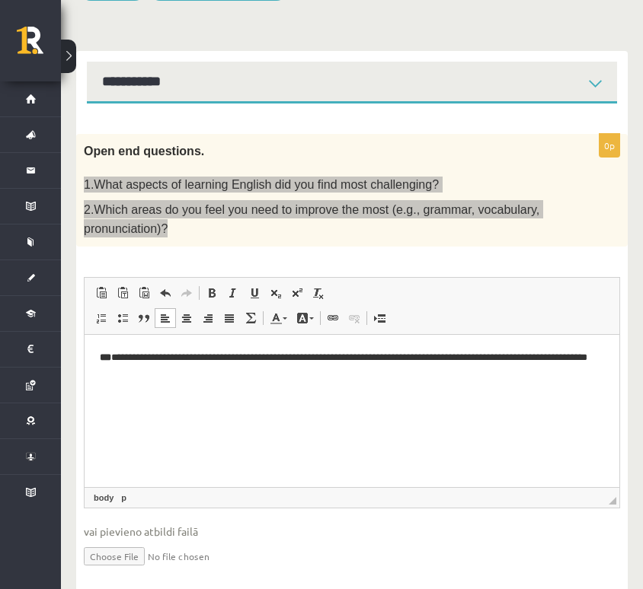
click at [174, 381] on html "**********" at bounding box center [351, 365] width 534 height 62
click at [215, 397] on html "**********" at bounding box center [351, 365] width 534 height 62
drag, startPoint x: 126, startPoint y: 397, endPoint x: 98, endPoint y: 400, distance: 28.3
click at [98, 400] on html "**********" at bounding box center [351, 378] width 534 height 88
click at [207, 287] on span at bounding box center [212, 293] width 12 height 12
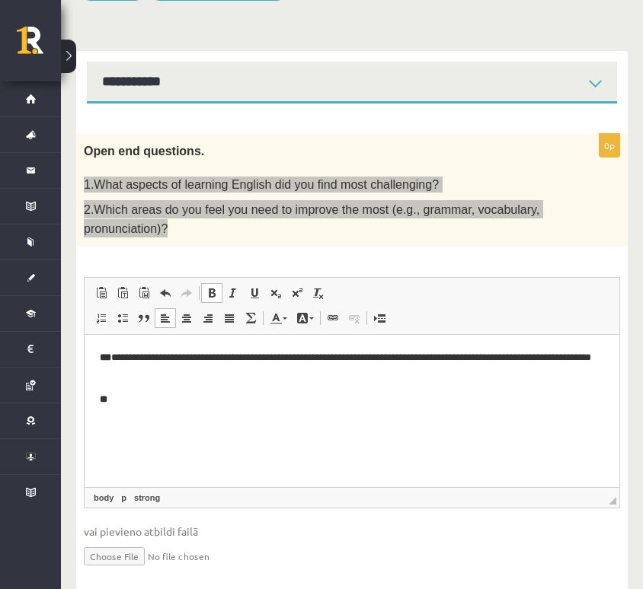
click at [141, 392] on p "**" at bounding box center [352, 399] width 504 height 16
click at [206, 292] on span at bounding box center [212, 293] width 12 height 12
click at [209, 287] on span at bounding box center [212, 293] width 12 height 12
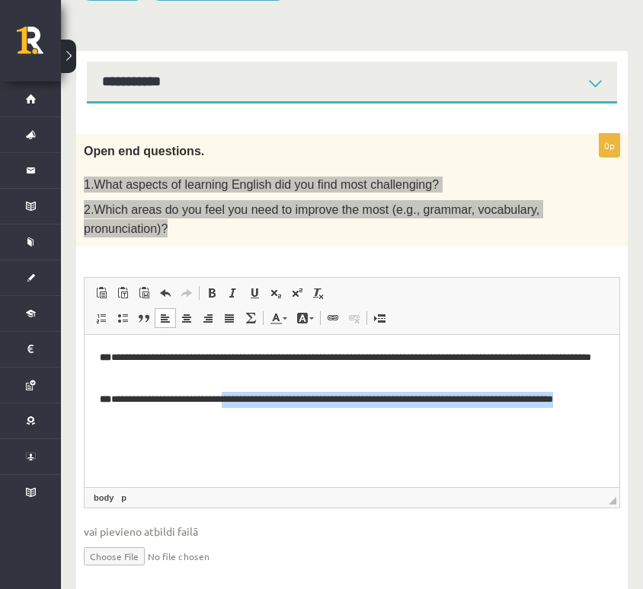
drag, startPoint x: 151, startPoint y: 422, endPoint x: 236, endPoint y: 397, distance: 88.7
click at [236, 397] on html "**********" at bounding box center [351, 386] width 534 height 104
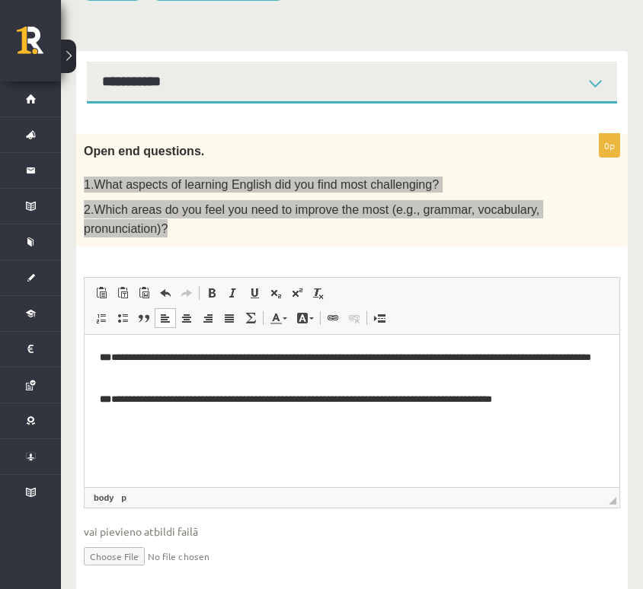
click at [107, 401] on strong "**" at bounding box center [105, 399] width 11 height 10
click at [209, 289] on span at bounding box center [212, 293] width 12 height 12
click at [111, 351] on p "**********" at bounding box center [352, 365] width 504 height 32
click at [207, 290] on span at bounding box center [212, 293] width 12 height 12
click at [171, 403] on p "**********" at bounding box center [352, 399] width 504 height 16
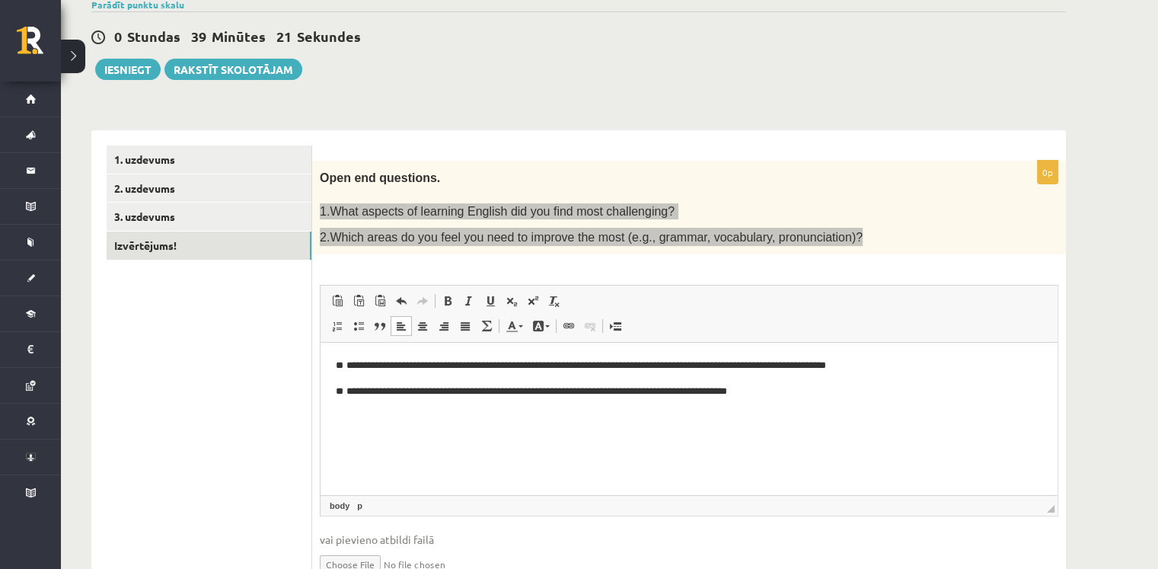
scroll to position [126, 0]
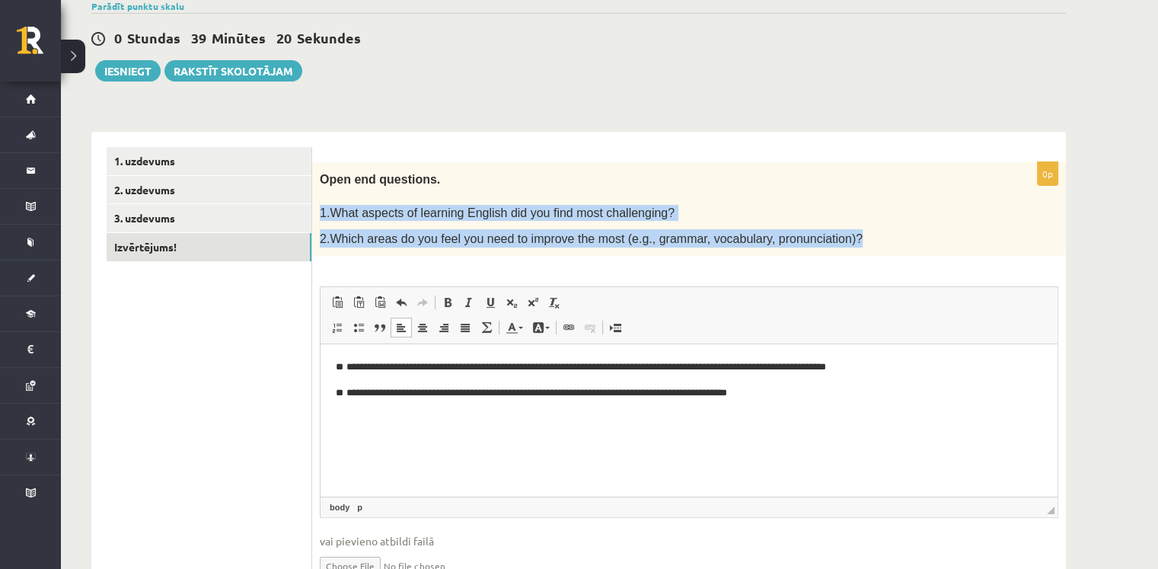
click at [700, 215] on p "1.What aspects of learning English did you find most challenging?" at bounding box center [651, 213] width 662 height 16
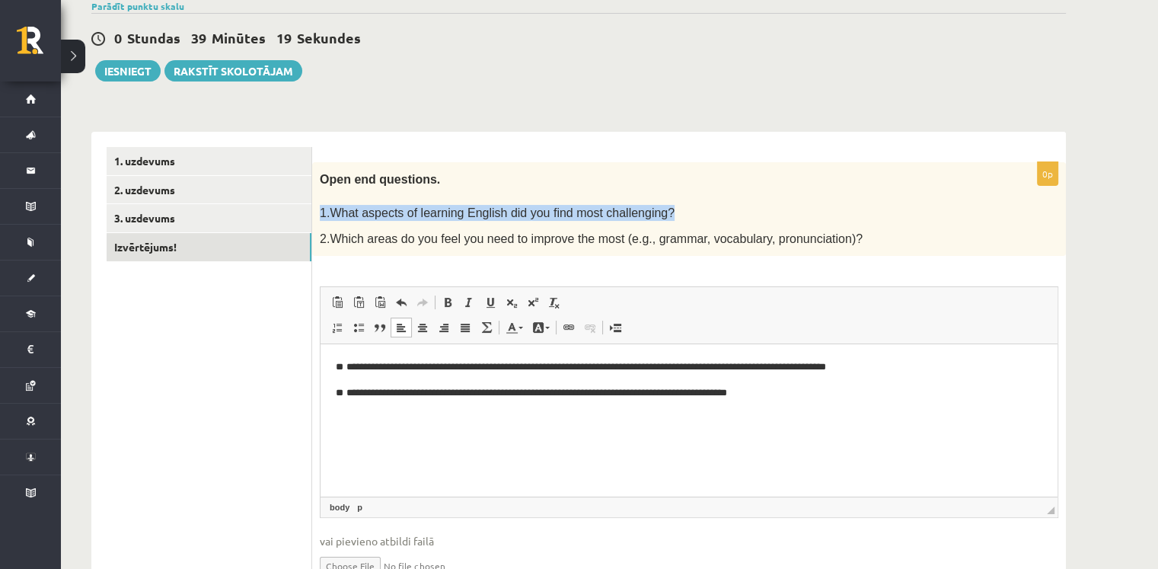
click at [700, 216] on p "1.What aspects of learning English did you find most challenging?" at bounding box center [651, 213] width 662 height 16
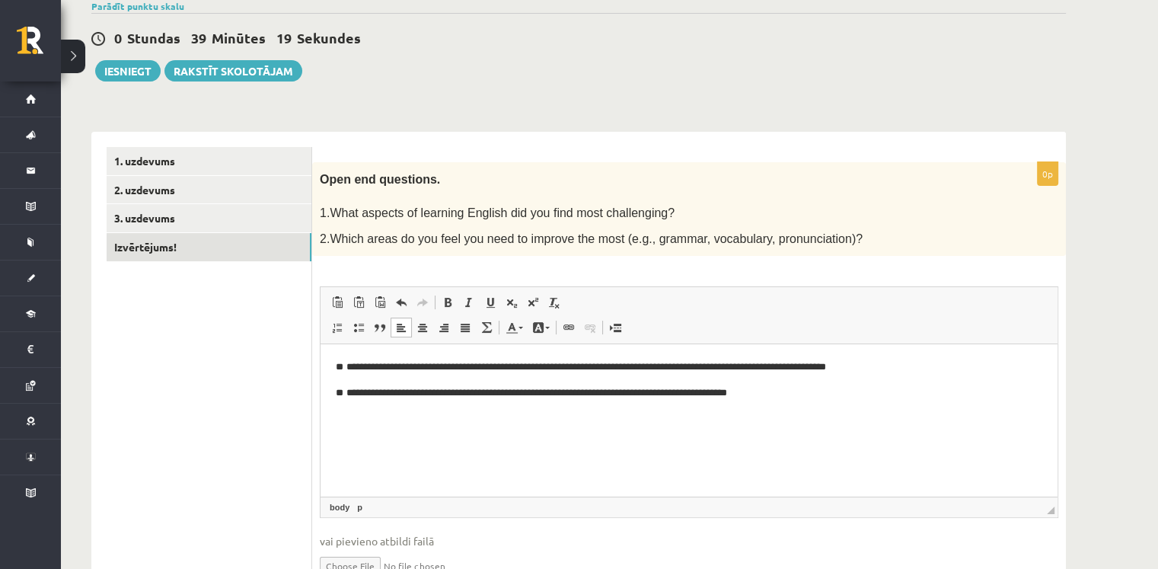
click at [700, 232] on span "2.Which areas do you feel you need to improve the most (e.g., grammar, vocabula…" at bounding box center [591, 238] width 543 height 13
click at [333, 362] on html "**********" at bounding box center [688, 380] width 737 height 72
click at [334, 329] on span at bounding box center [337, 327] width 12 height 12
click at [375, 370] on strong "Editor, wiswyg-editor-user-answer-47363982171900" at bounding box center [375, 367] width 3 height 10
click at [344, 392] on strong "Editor, wiswyg-editor-user-answer-47363982171900" at bounding box center [344, 392] width 3 height 10
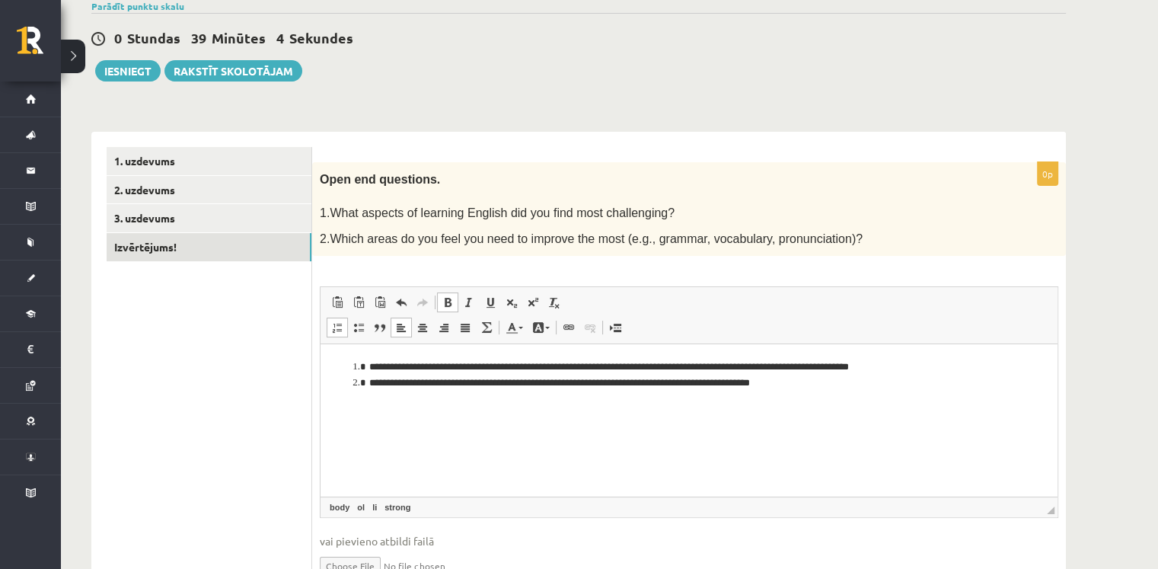
click at [828, 389] on li "**********" at bounding box center [689, 383] width 646 height 16
click at [193, 161] on link "1. uzdevums" at bounding box center [209, 161] width 205 height 28
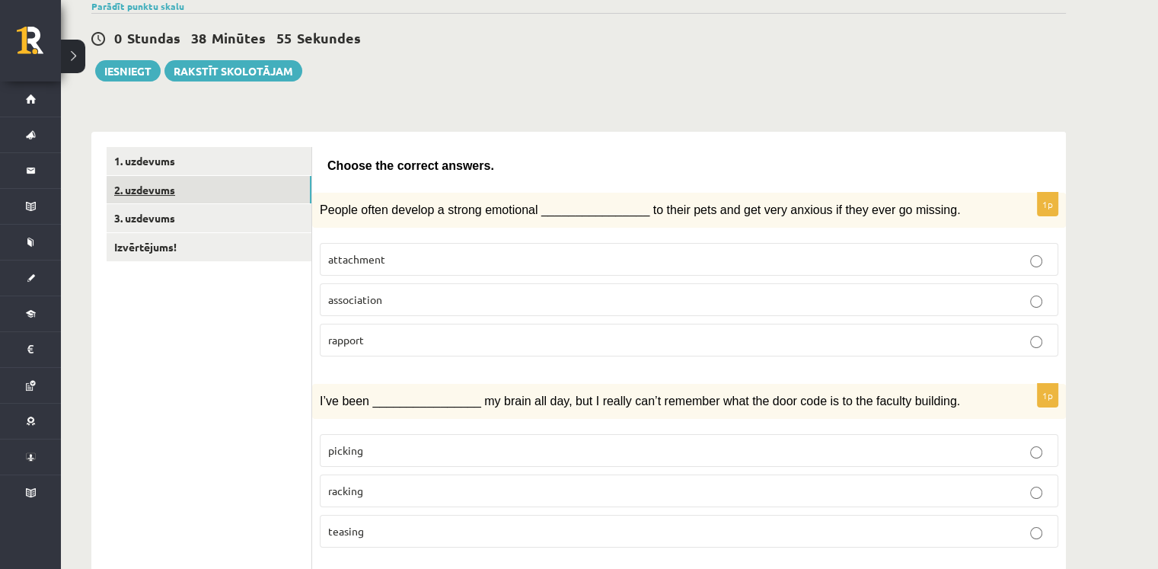
click at [207, 182] on link "2. uzdevums" at bounding box center [209, 190] width 205 height 28
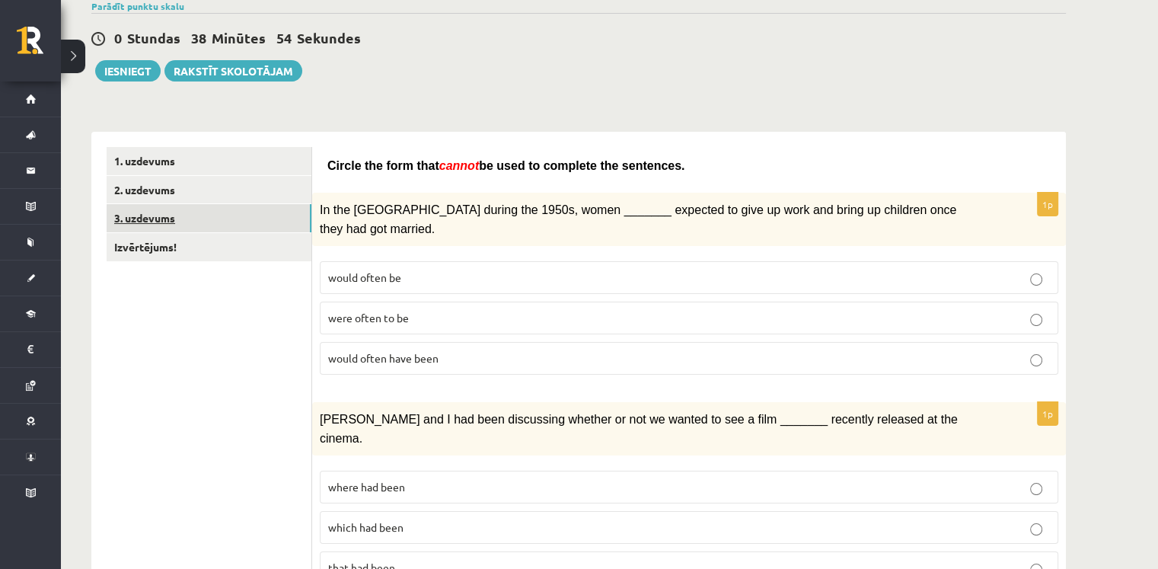
click at [222, 211] on link "3. uzdevums" at bounding box center [209, 218] width 205 height 28
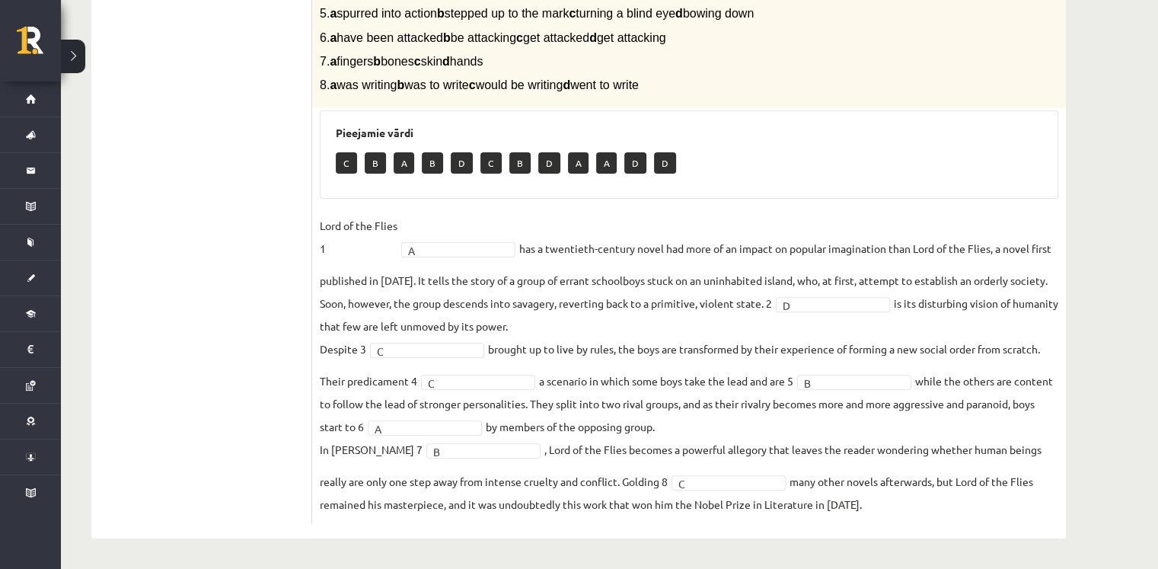
scroll to position [0, 0]
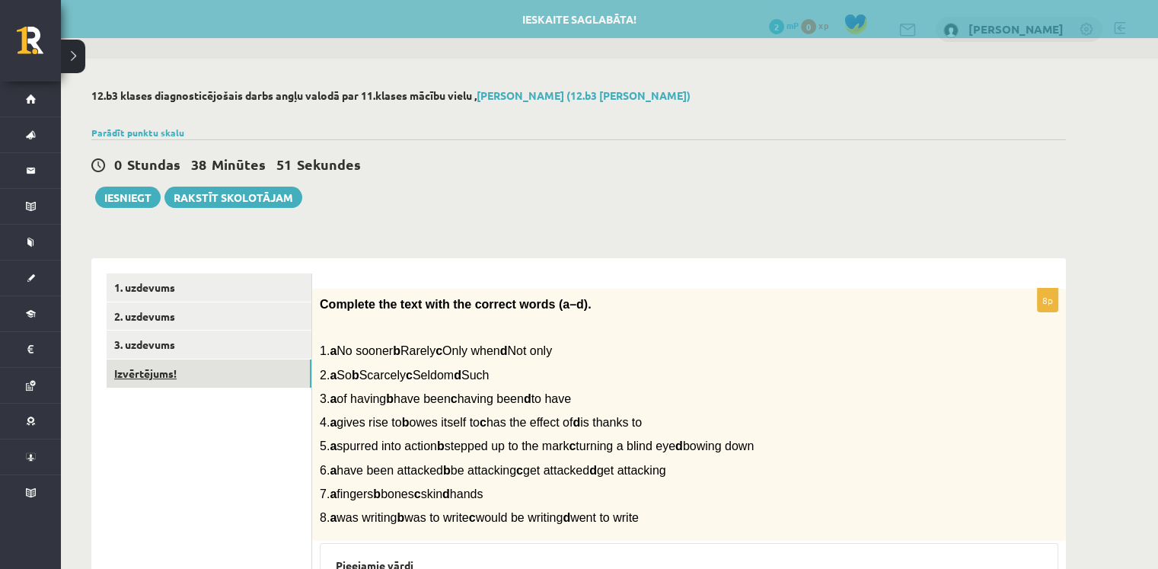
click at [247, 371] on link "Izvērtējums!" at bounding box center [209, 373] width 205 height 28
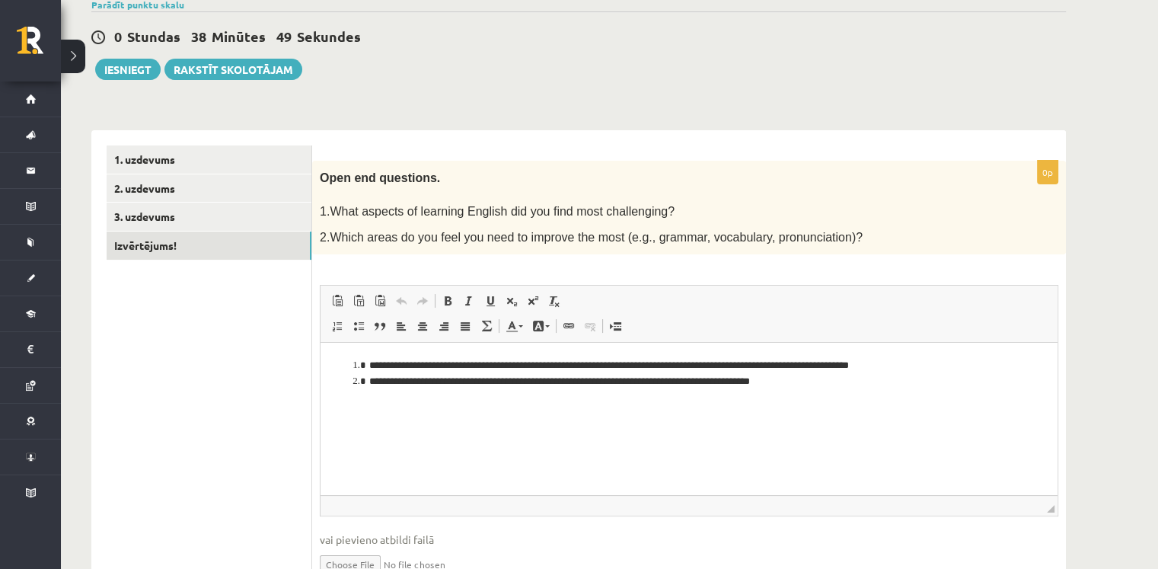
scroll to position [128, 0]
click at [216, 217] on link "3. uzdevums" at bounding box center [209, 216] width 205 height 28
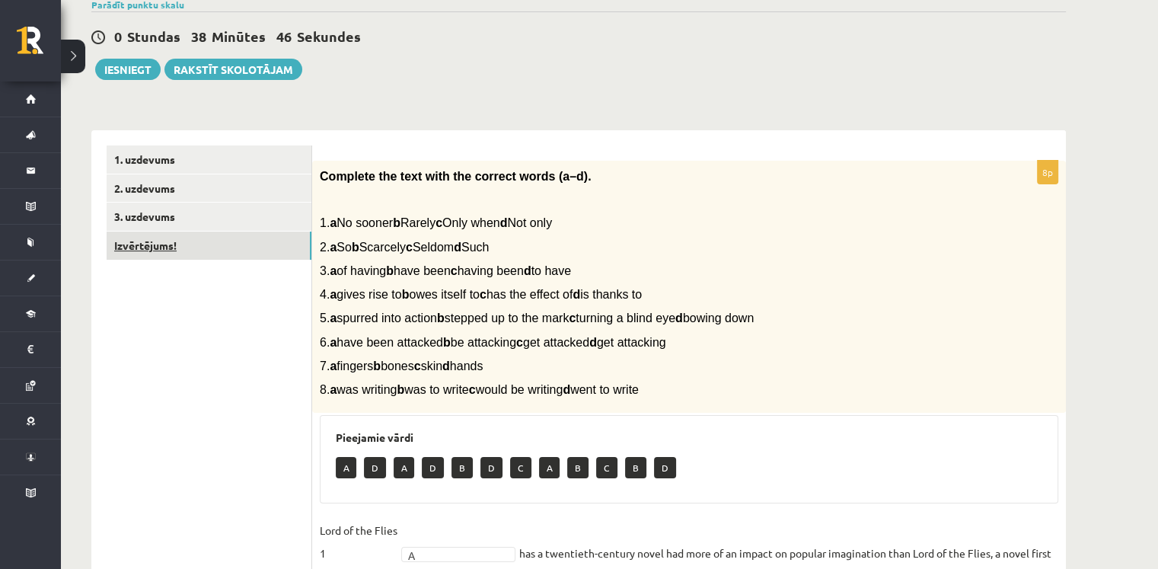
click at [212, 240] on link "Izvērtējums!" at bounding box center [209, 245] width 205 height 28
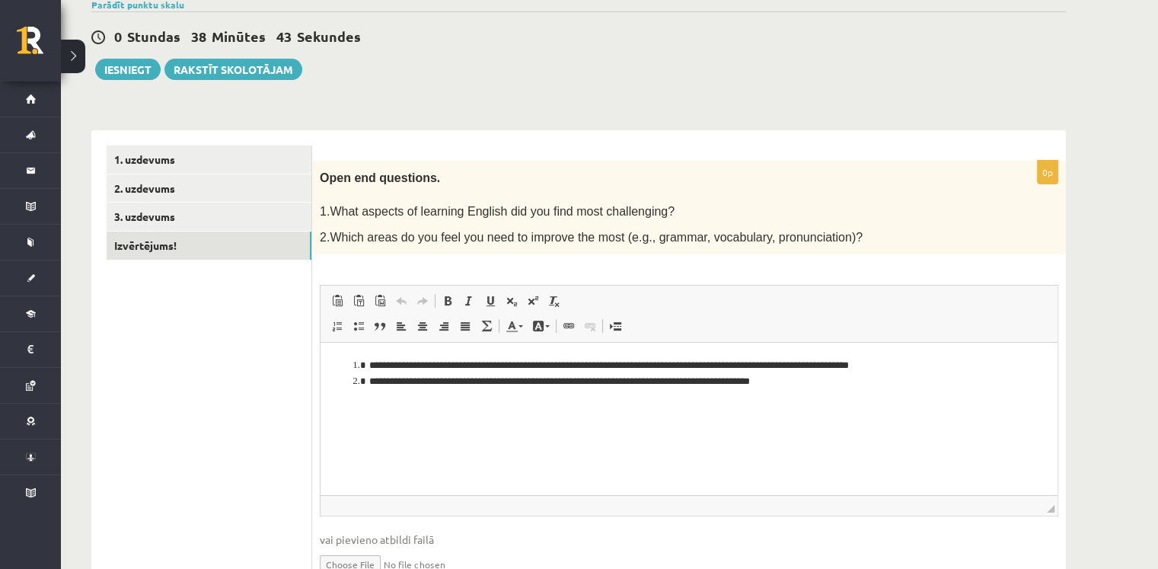
scroll to position [52, 0]
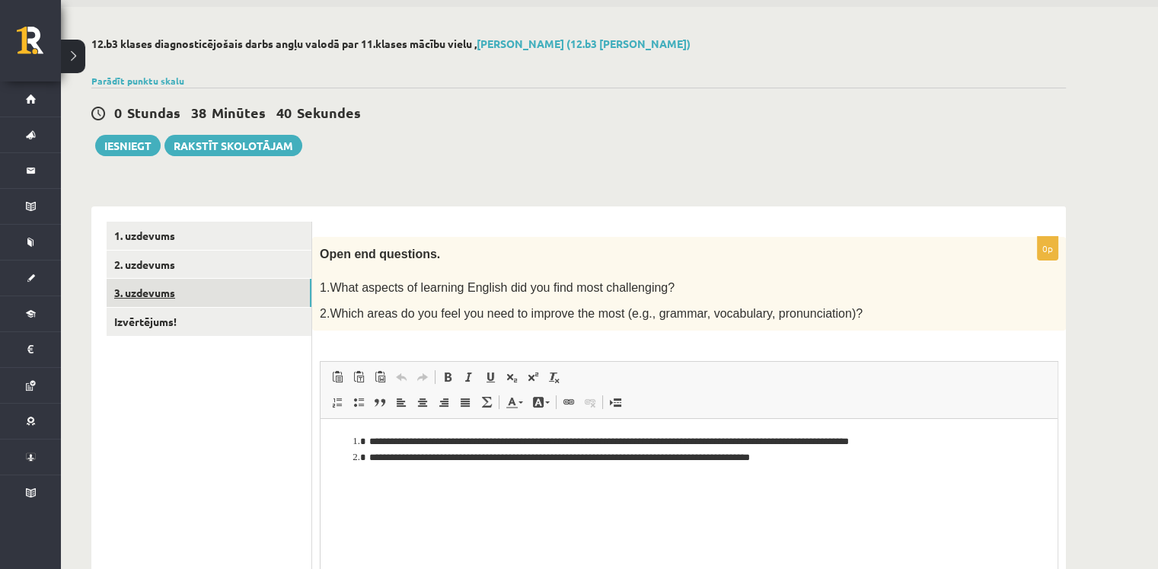
click at [174, 281] on link "3. uzdevums" at bounding box center [209, 293] width 205 height 28
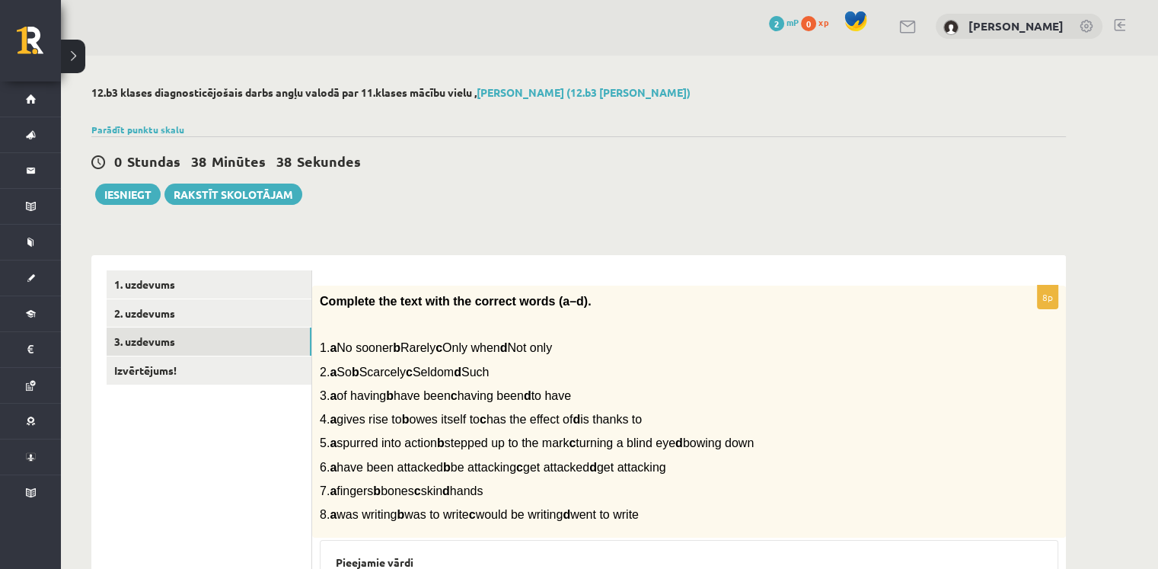
scroll to position [0, 0]
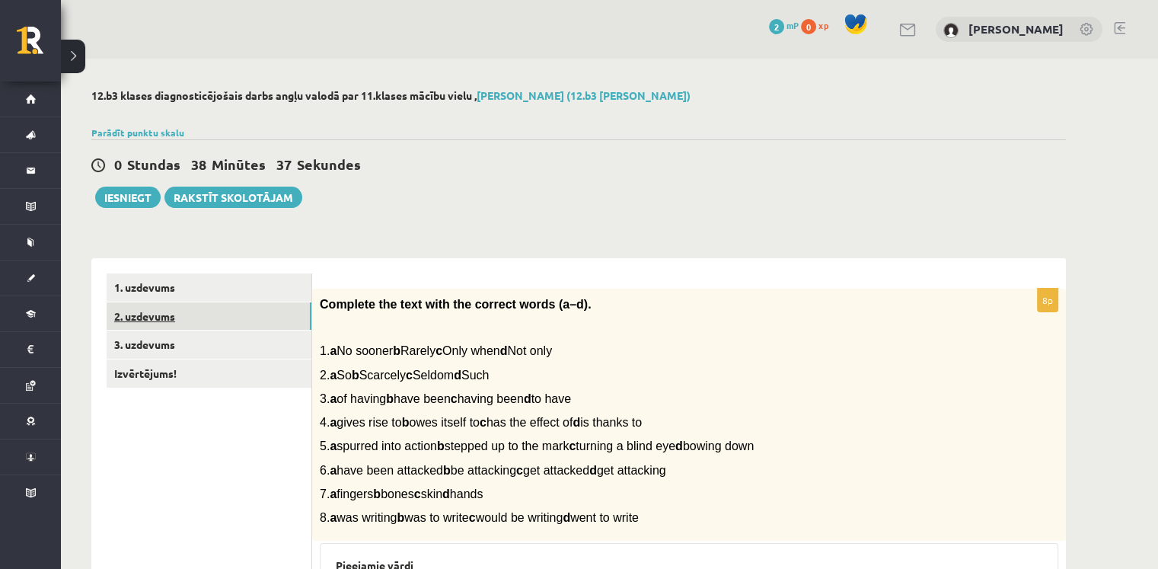
click at [243, 328] on link "2. uzdevums" at bounding box center [209, 316] width 205 height 28
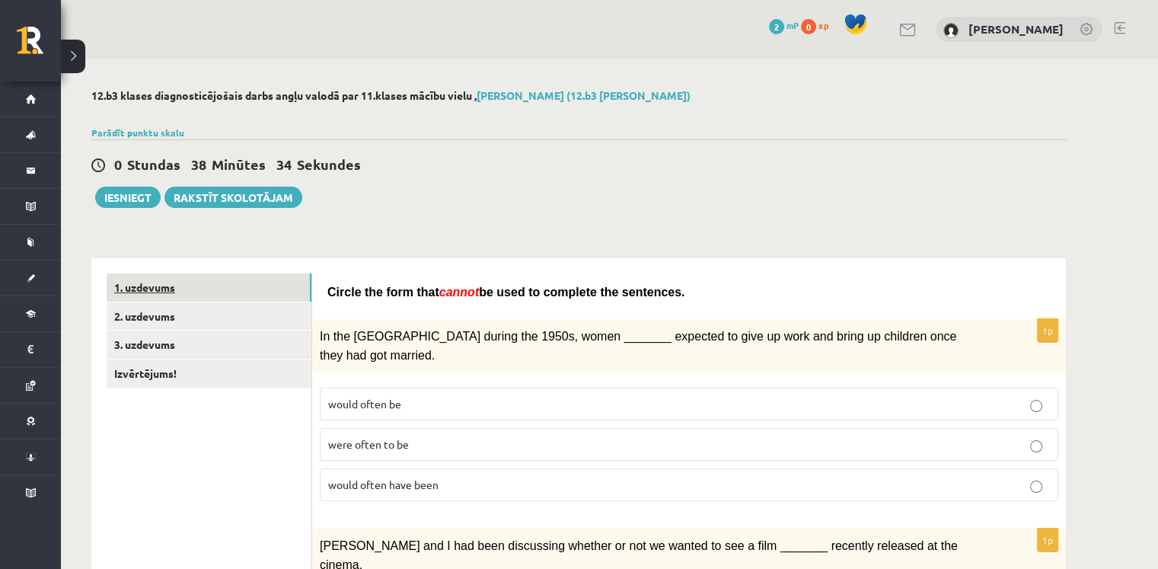
click at [216, 285] on link "1. uzdevums" at bounding box center [209, 287] width 205 height 28
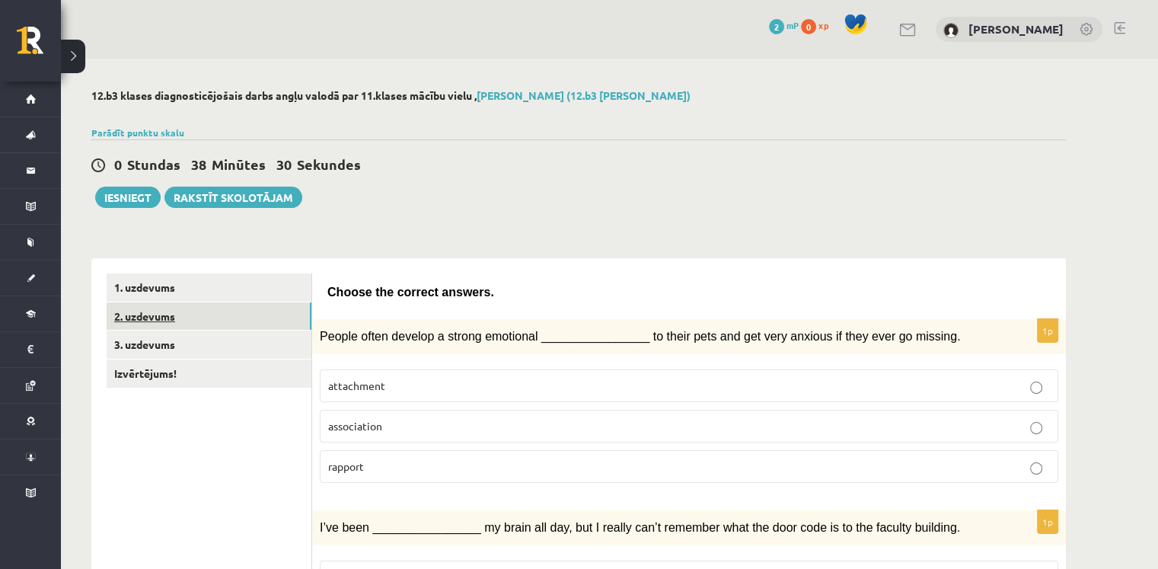
click at [187, 319] on link "2. uzdevums" at bounding box center [209, 316] width 205 height 28
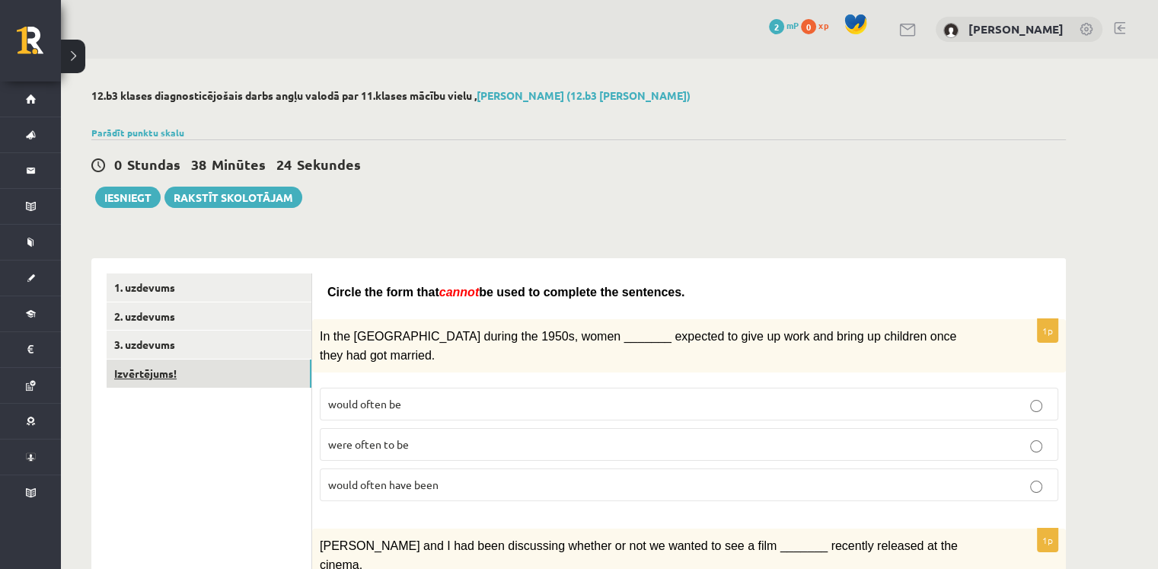
click at [171, 360] on link "Izvērtējums!" at bounding box center [209, 373] width 205 height 28
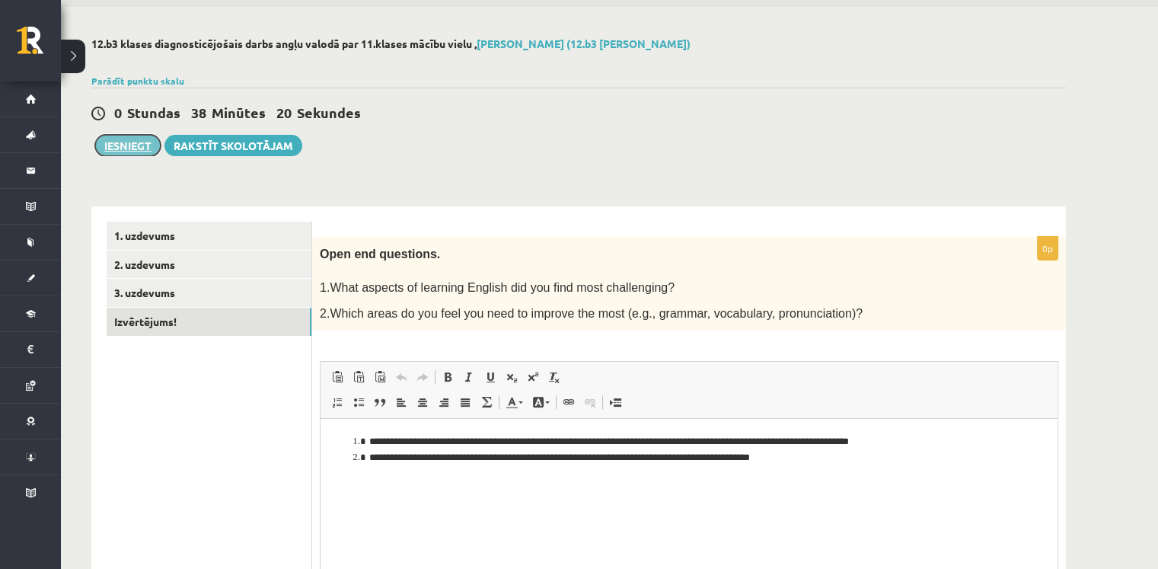
click at [133, 145] on button "Iesniegt" at bounding box center [127, 145] width 65 height 21
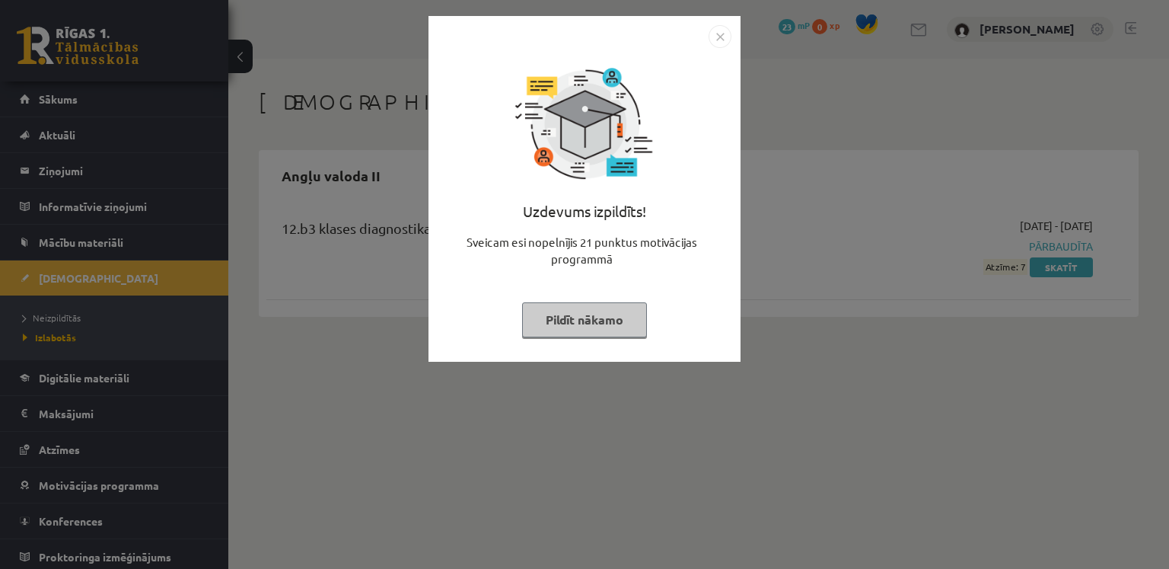
click at [887, 289] on div "Uzdevums izpildīts! Sveicam esi nopelnījis 21 punktus motivācijas programmā Pil…" at bounding box center [584, 284] width 1169 height 569
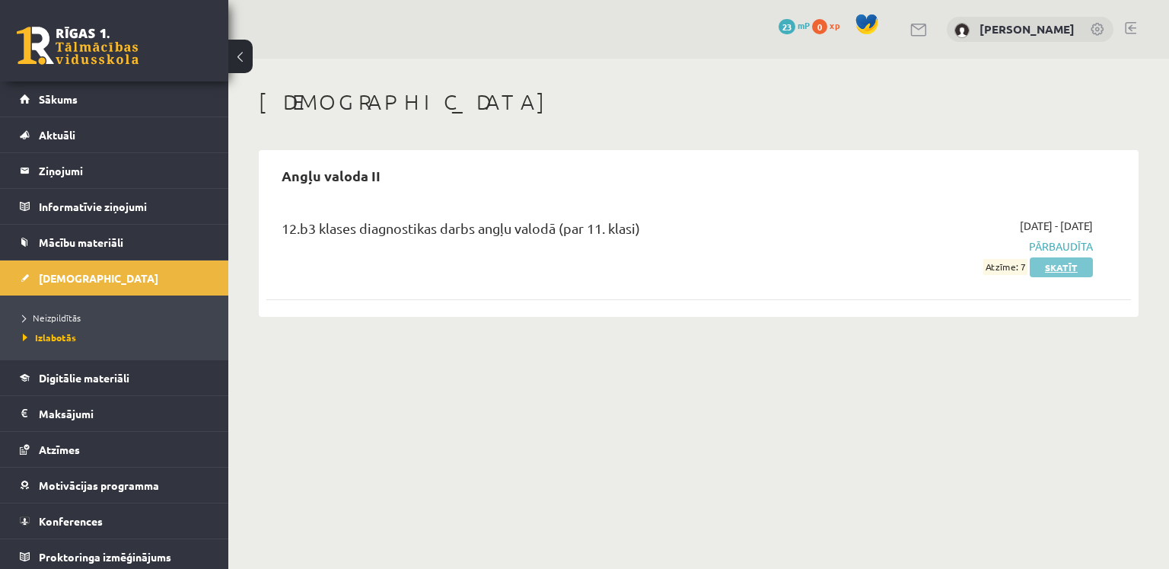
click at [1054, 269] on link "Skatīt" at bounding box center [1061, 267] width 63 height 20
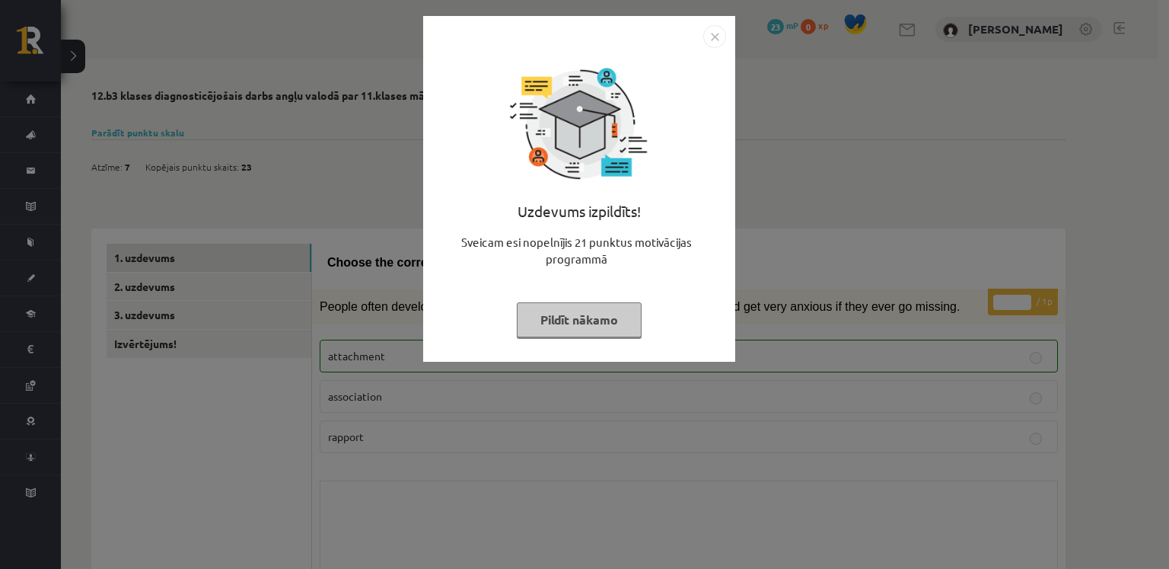
click at [988, 273] on div "Uzdevums izpildīts! Sveicam esi nopelnījis 21 punktus motivācijas programmā Pil…" at bounding box center [584, 284] width 1169 height 569
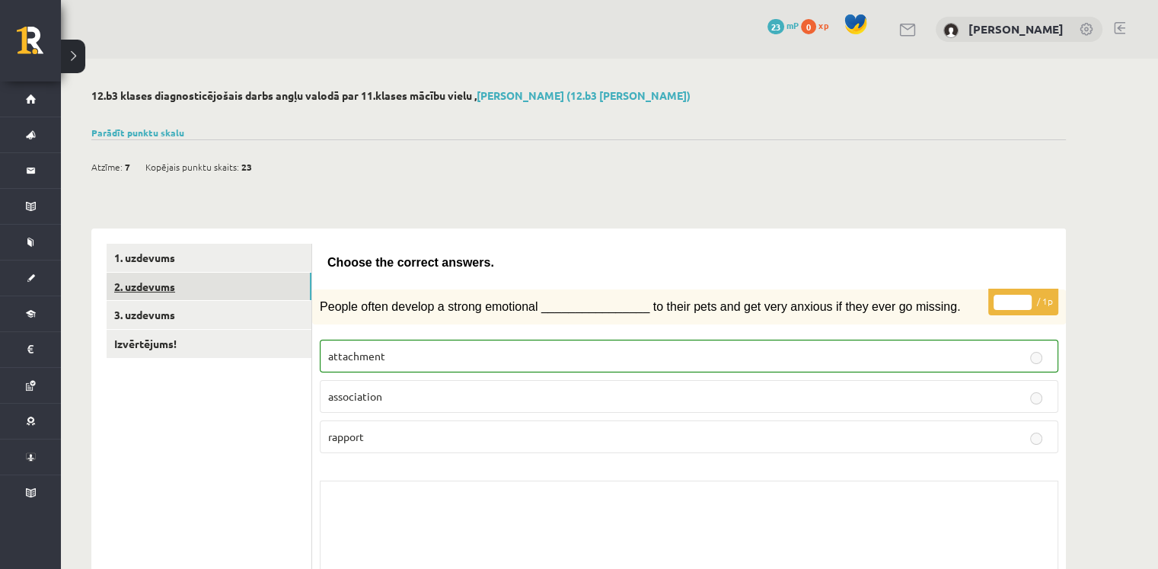
click at [191, 284] on link "2. uzdevums" at bounding box center [209, 287] width 205 height 28
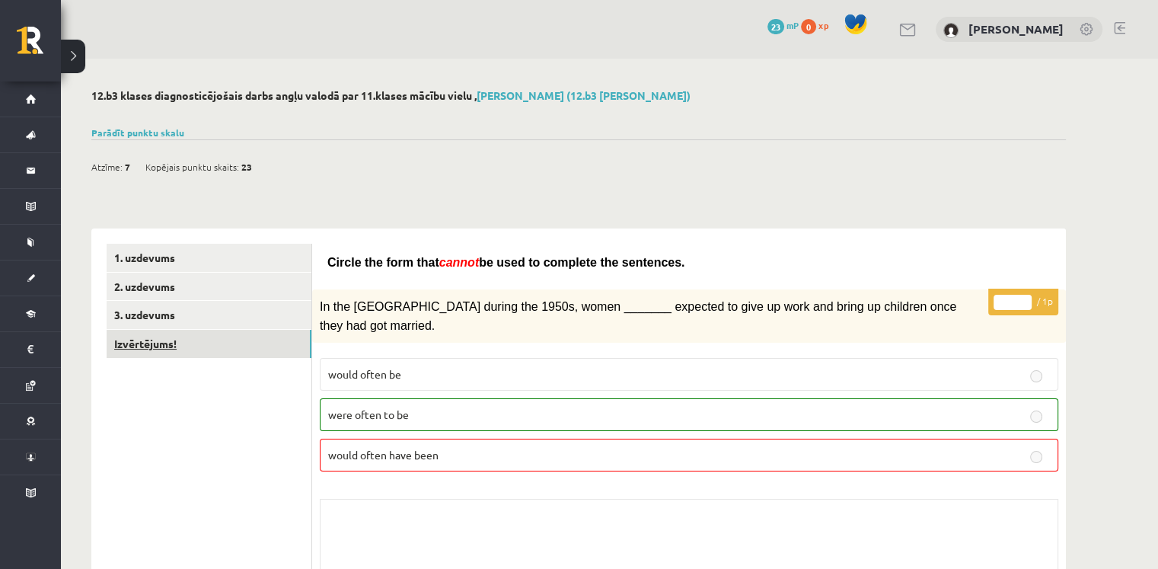
click at [244, 355] on link "Izvērtējums!" at bounding box center [209, 344] width 205 height 28
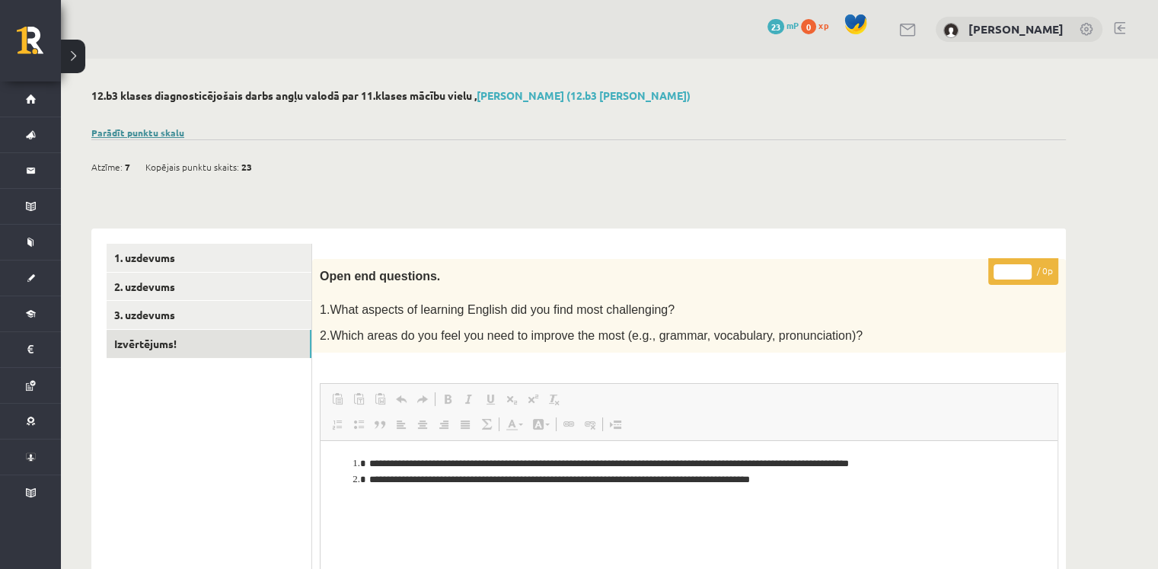
click at [138, 126] on link "Parādīt punktu skalu" at bounding box center [137, 132] width 93 height 12
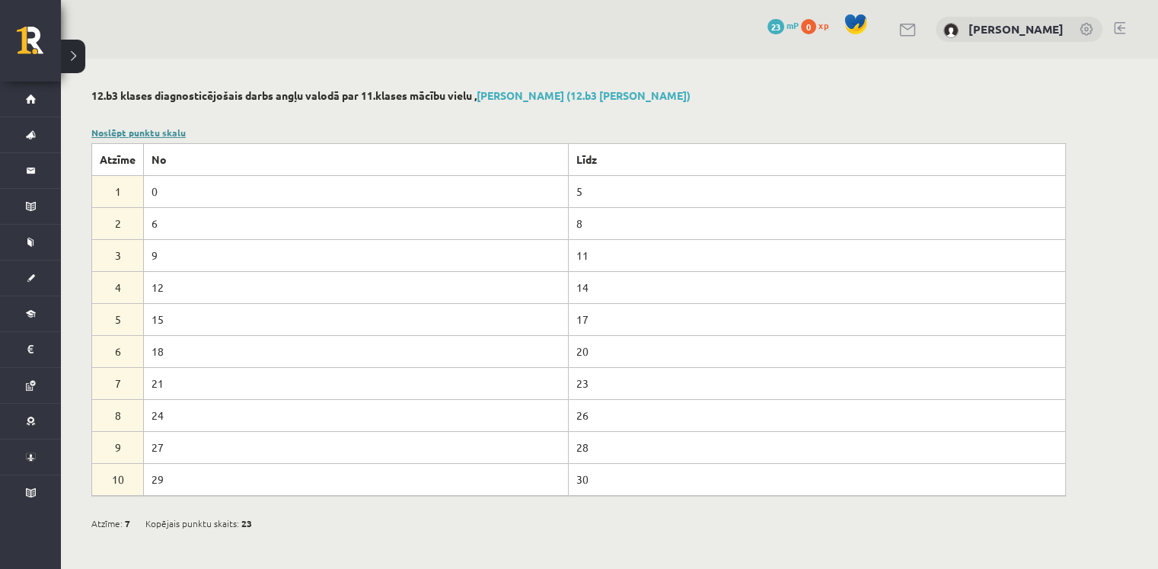
click at [140, 134] on link "Noslēpt punktu skalu" at bounding box center [138, 132] width 94 height 12
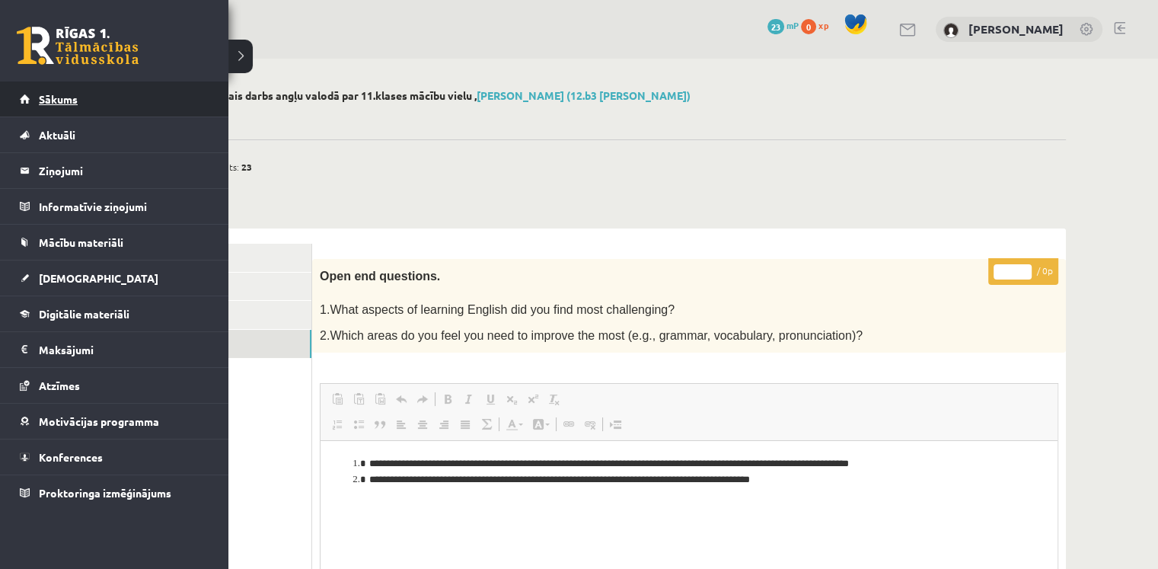
click at [58, 104] on link "Sākums" at bounding box center [115, 98] width 190 height 35
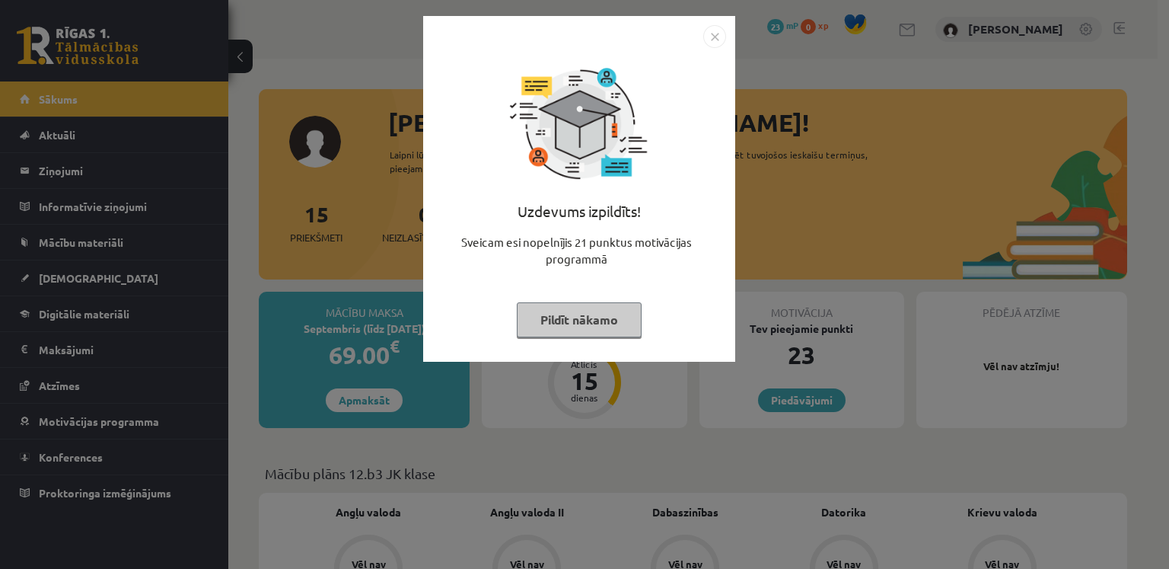
click at [906, 327] on div "Uzdevums izpildīts! Sveicam esi nopelnījis 21 punktus motivācijas programmā Pil…" at bounding box center [584, 284] width 1169 height 569
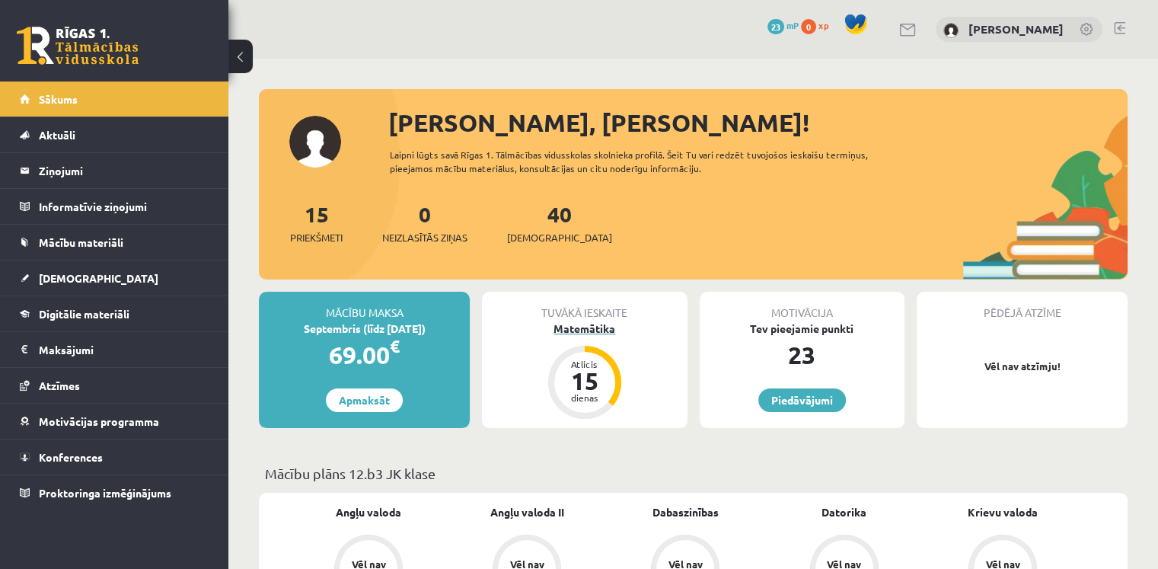
click at [585, 356] on div "Atlicis 15 dienas" at bounding box center [584, 382] width 61 height 61
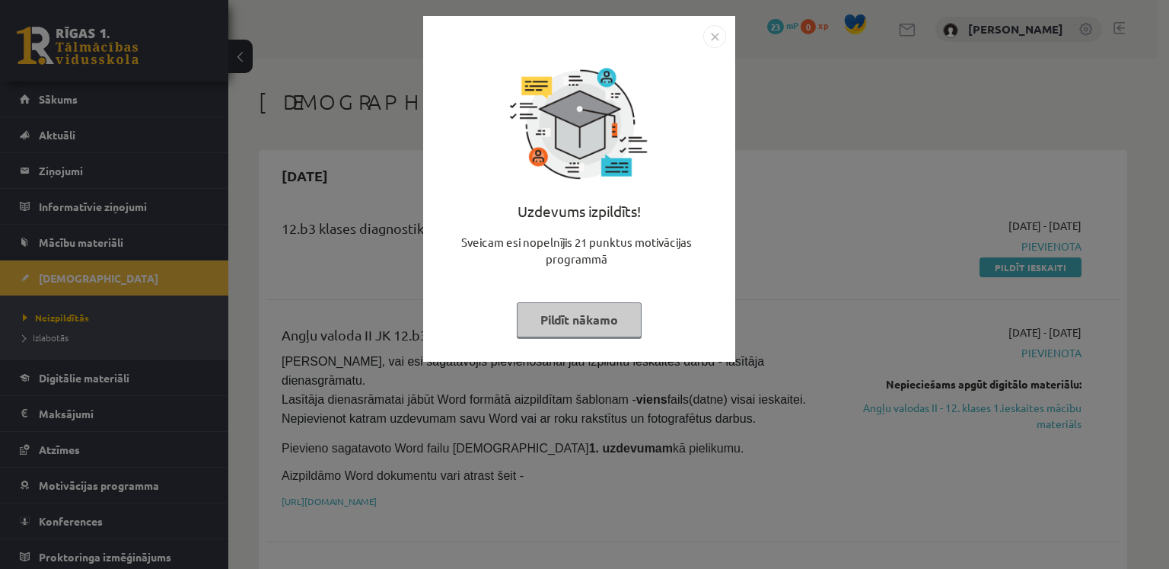
click at [667, 444] on div "Uzdevums izpildīts! Sveicam esi nopelnījis 21 punktus motivācijas programmā Pil…" at bounding box center [584, 284] width 1169 height 569
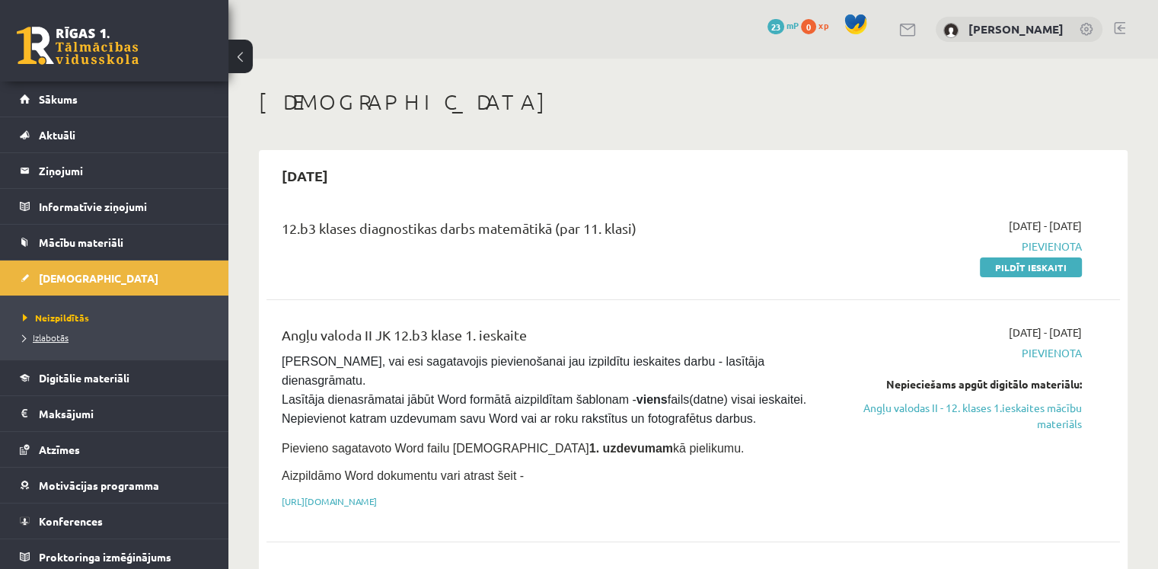
click at [48, 333] on span "Izlabotās" at bounding box center [46, 337] width 46 height 12
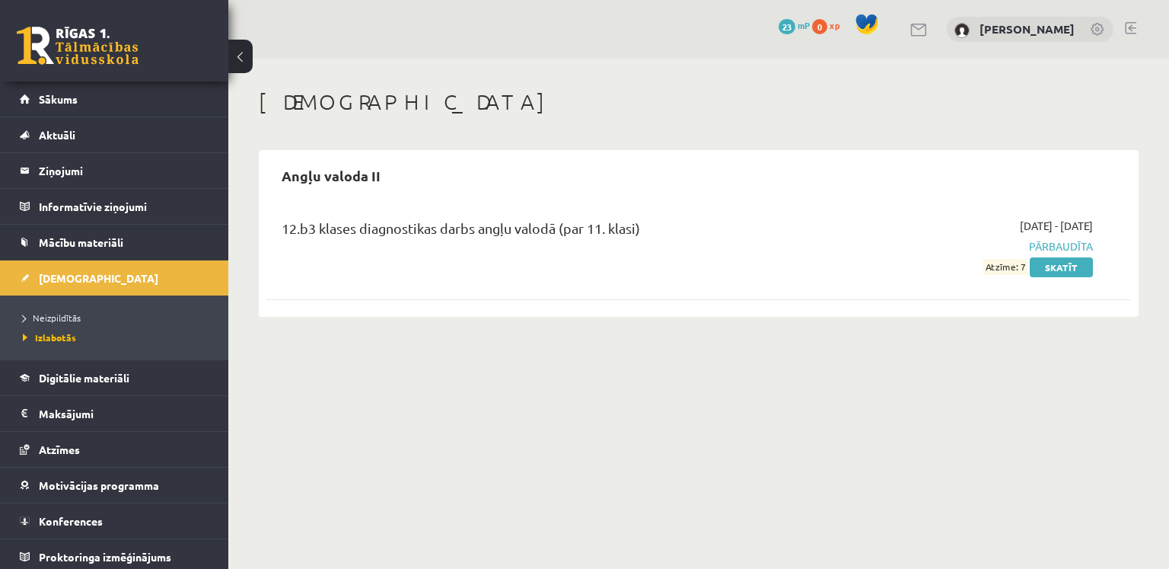
click at [1072, 248] on span "Pārbaudīta" at bounding box center [965, 246] width 255 height 16
click at [1017, 266] on span "Atzīme: 7" at bounding box center [1006, 267] width 44 height 16
click at [59, 318] on span "Neizpildītās" at bounding box center [52, 317] width 58 height 12
